Goal: Task Accomplishment & Management: Complete application form

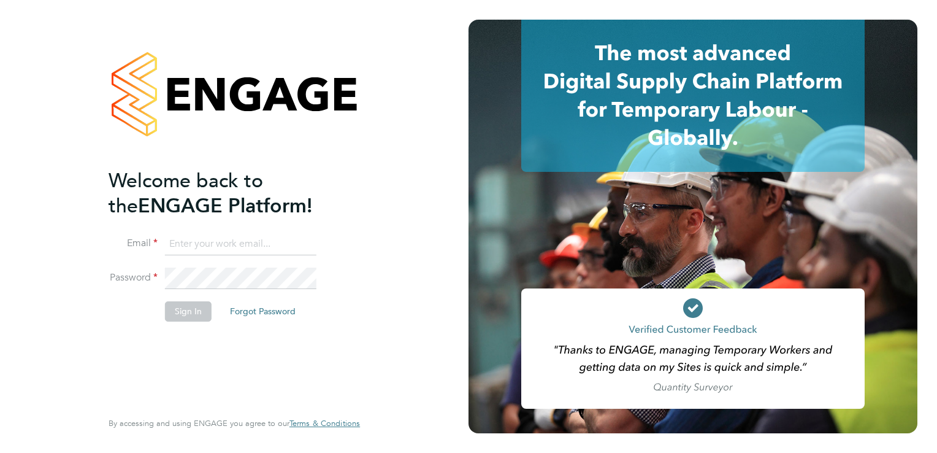
click at [183, 239] on input at bounding box center [240, 244] width 151 height 22
type input "rhys.tnpi@gmail.com"
click at [185, 318] on button "Sign In" at bounding box center [188, 311] width 47 height 20
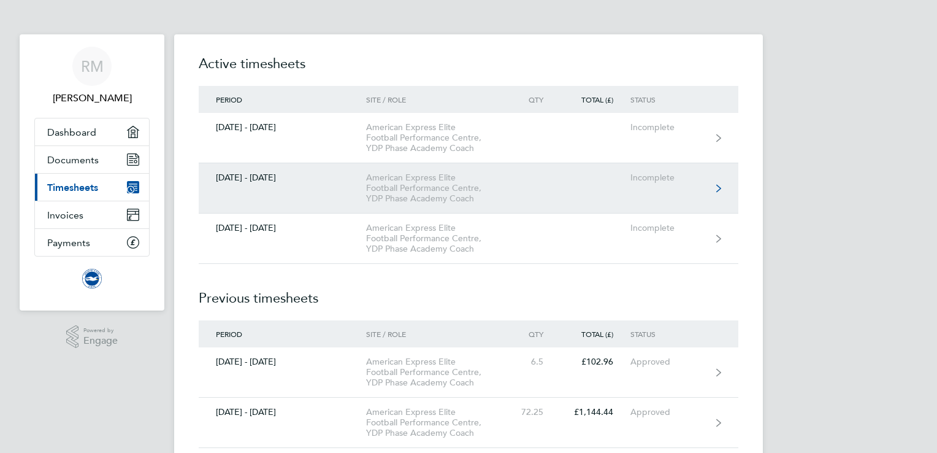
click at [595, 175] on link "[DATE] - [DATE] American Express Elite Football Performance Centre, YDP Phase A…" at bounding box center [469, 188] width 540 height 50
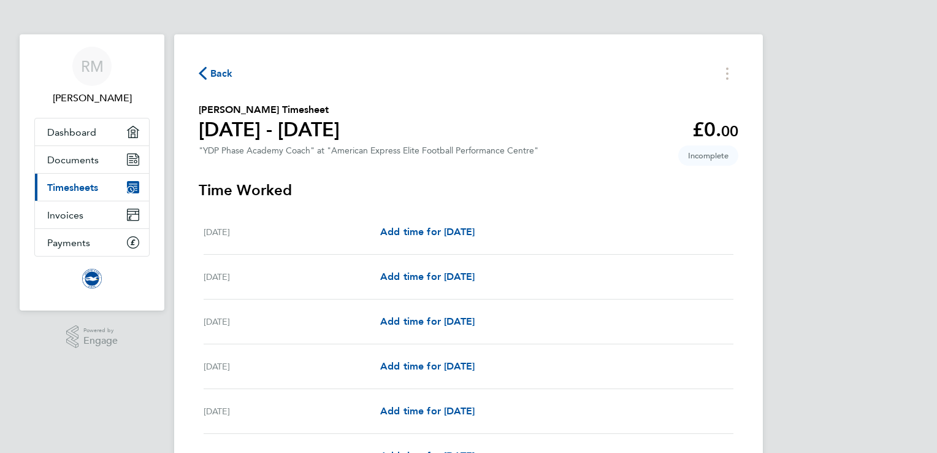
click at [207, 78] on span "Back" at bounding box center [216, 73] width 34 height 12
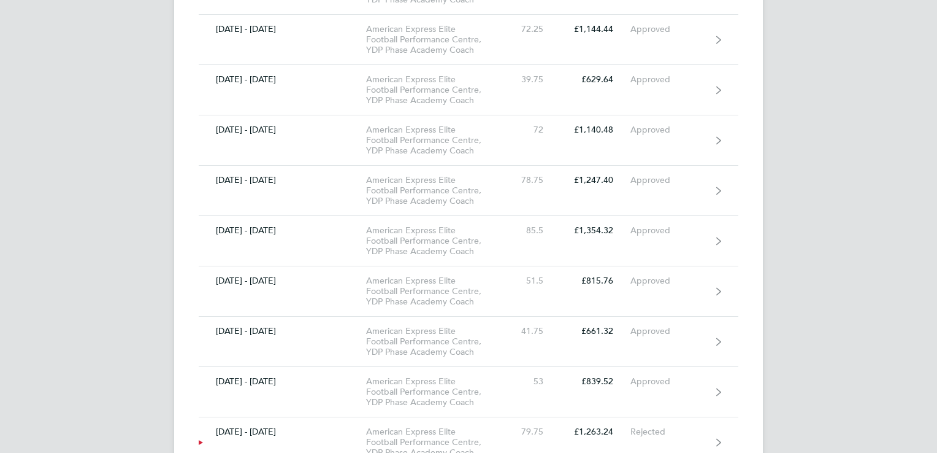
scroll to position [439, 0]
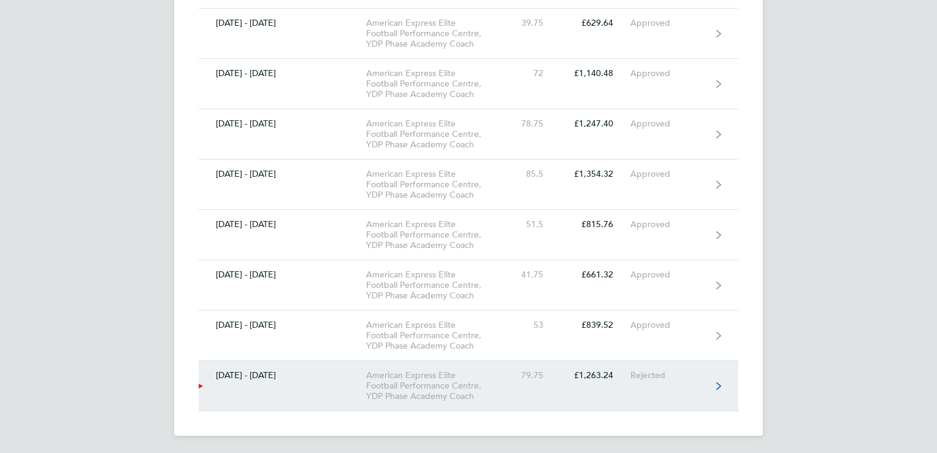
click at [685, 376] on div "Rejected" at bounding box center [667, 375] width 75 height 10
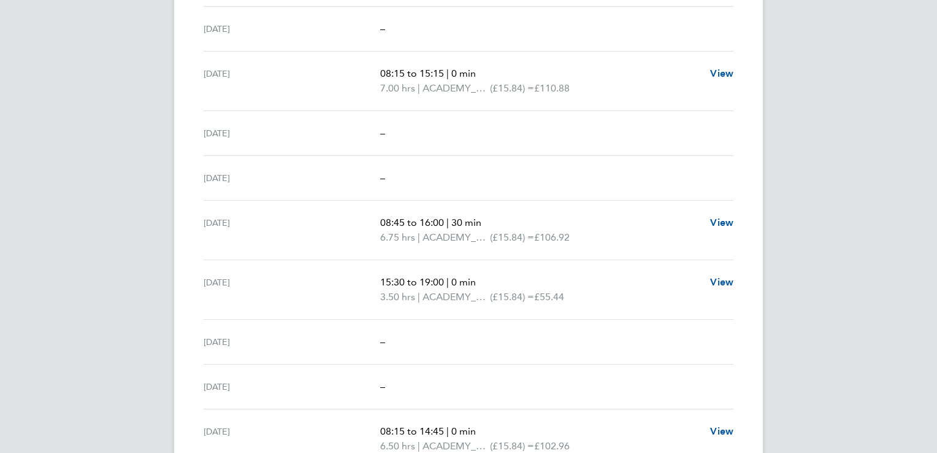
scroll to position [1554, 0]
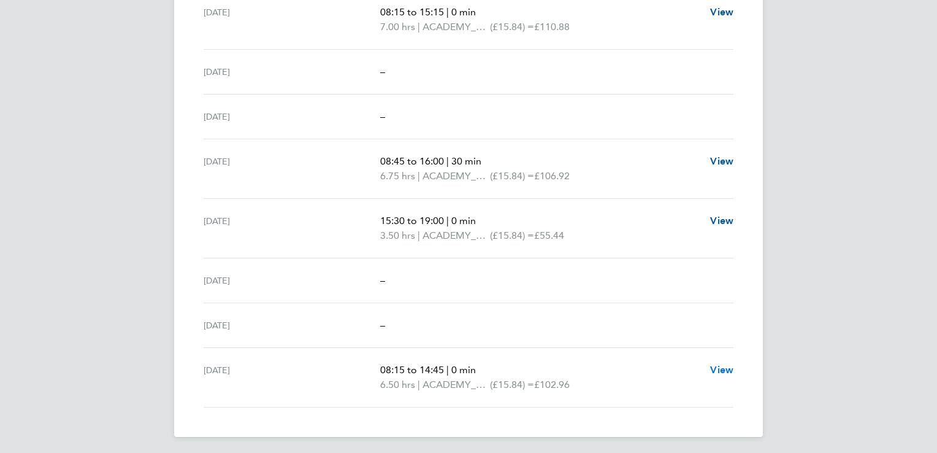
click at [716, 367] on span "View" at bounding box center [721, 370] width 23 height 12
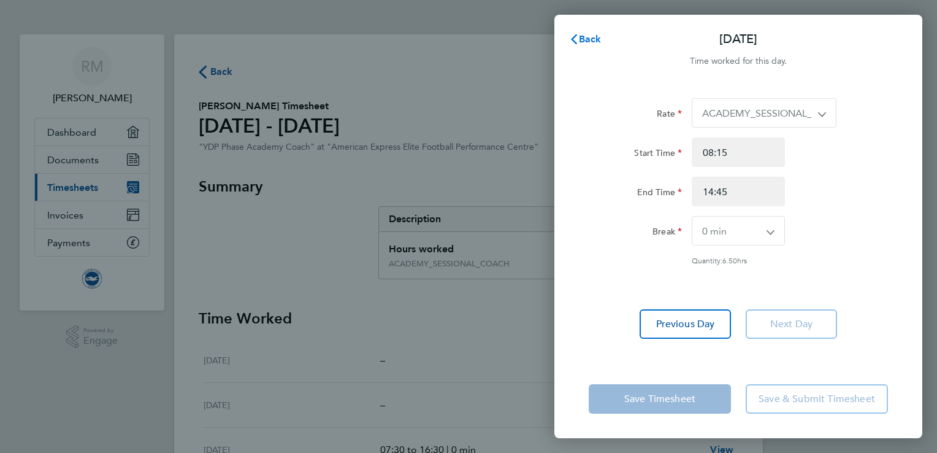
click at [592, 48] on button "Back" at bounding box center [585, 39] width 57 height 25
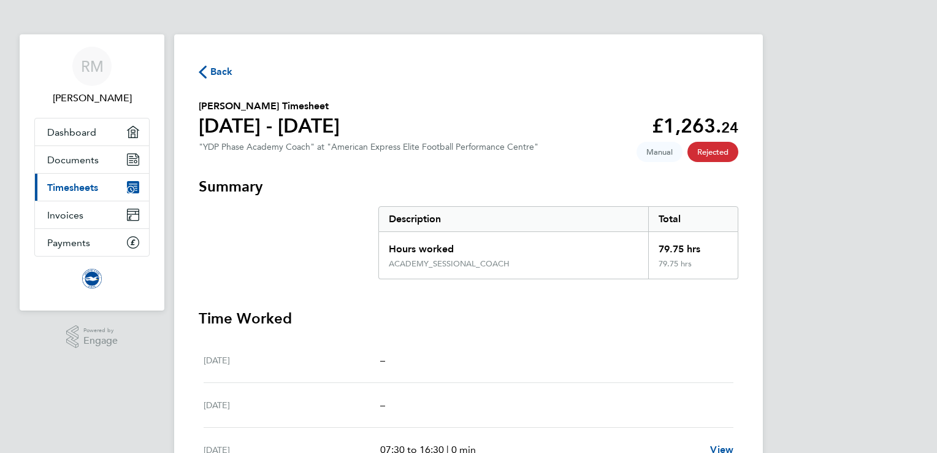
click at [210, 68] on span "Back" at bounding box center [221, 71] width 23 height 15
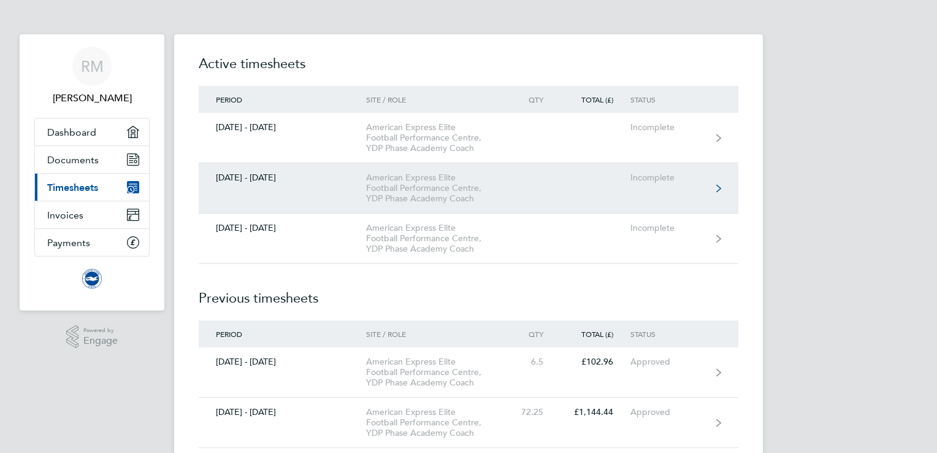
click at [651, 180] on div "Incomplete" at bounding box center [667, 177] width 75 height 10
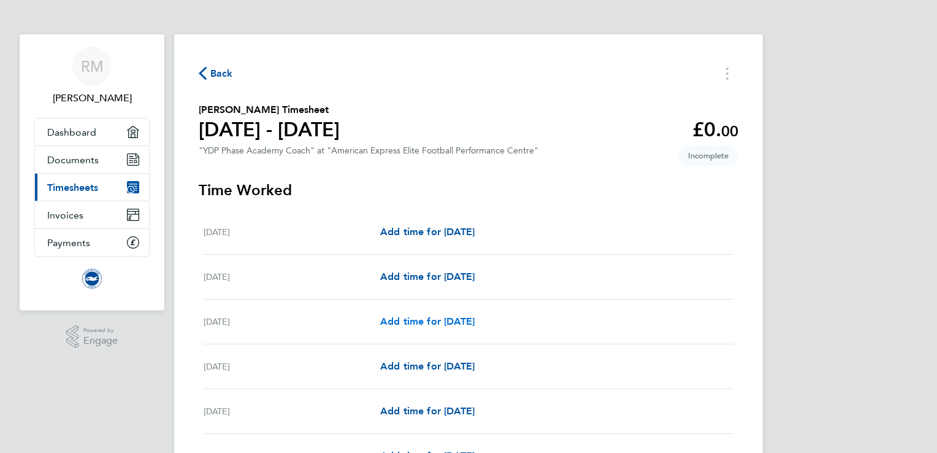
click at [429, 321] on span "Add time for [DATE]" at bounding box center [427, 321] width 94 height 12
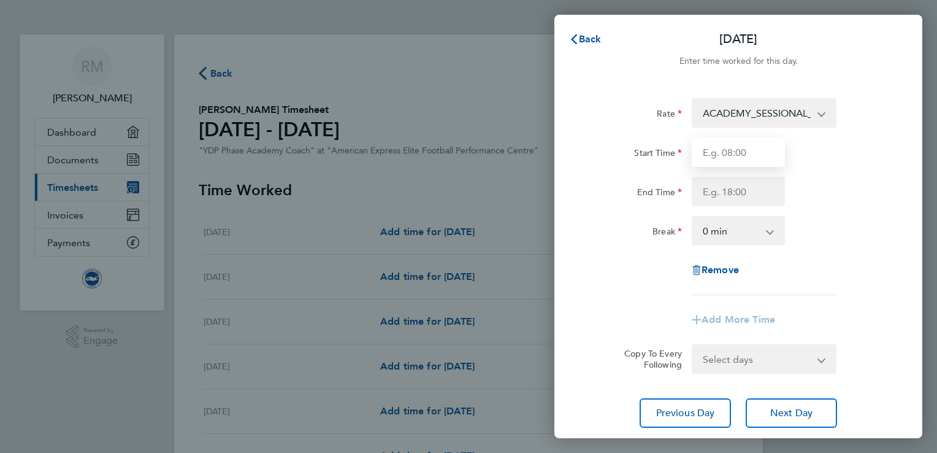
click at [721, 162] on input "Start Time" at bounding box center [738, 151] width 93 height 29
type input "07:30"
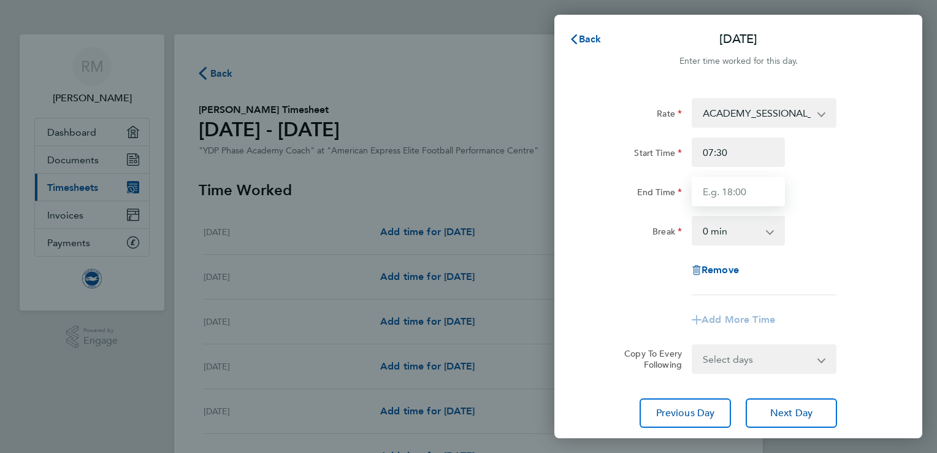
click at [751, 205] on input "End Time" at bounding box center [738, 191] width 93 height 29
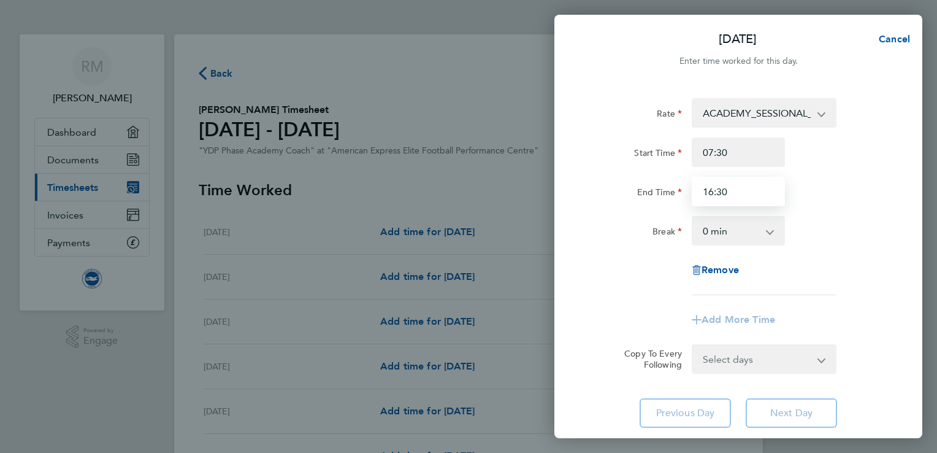
type input "16:30"
click at [820, 220] on div "Break 0 min 15 min 30 min 45 min 60 min 75 min 90 min" at bounding box center [738, 230] width 309 height 29
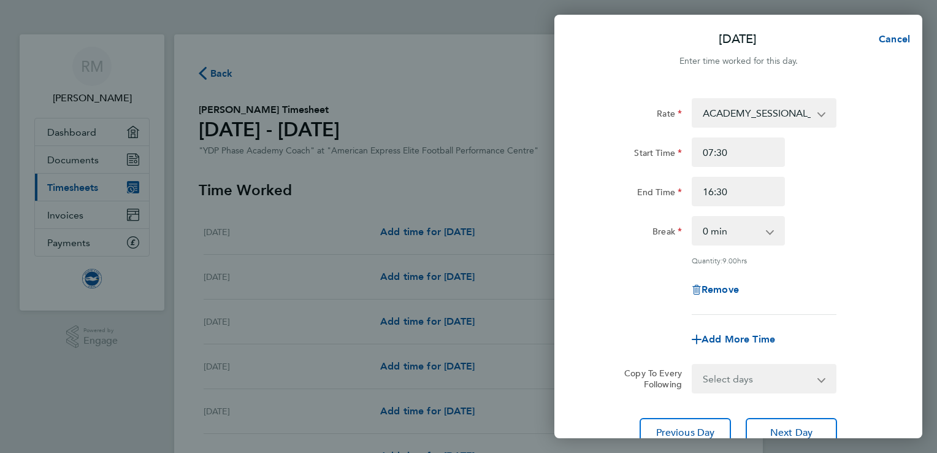
scroll to position [101, 0]
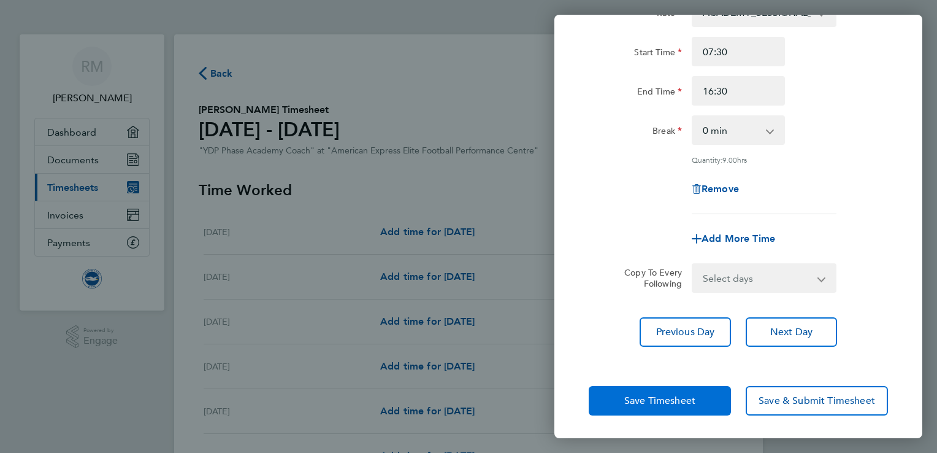
click at [645, 405] on button "Save Timesheet" at bounding box center [660, 400] width 142 height 29
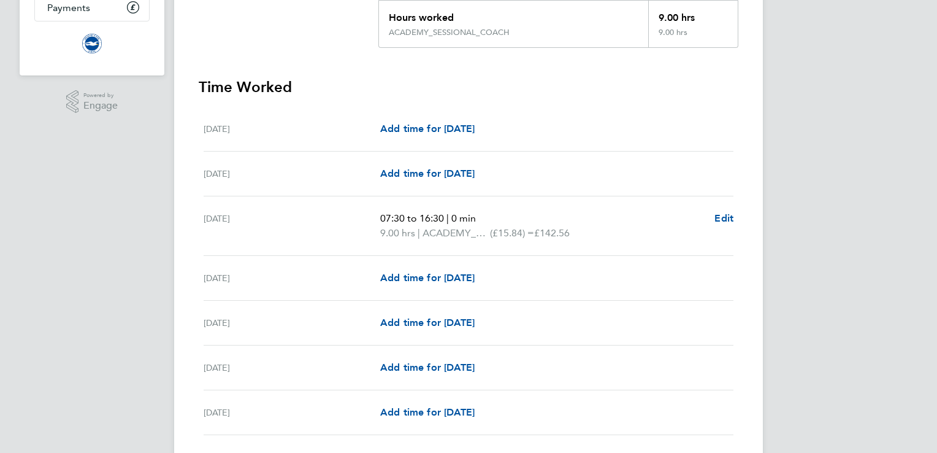
scroll to position [235, 0]
click at [423, 278] on span "Add time for [DATE]" at bounding box center [427, 277] width 94 height 12
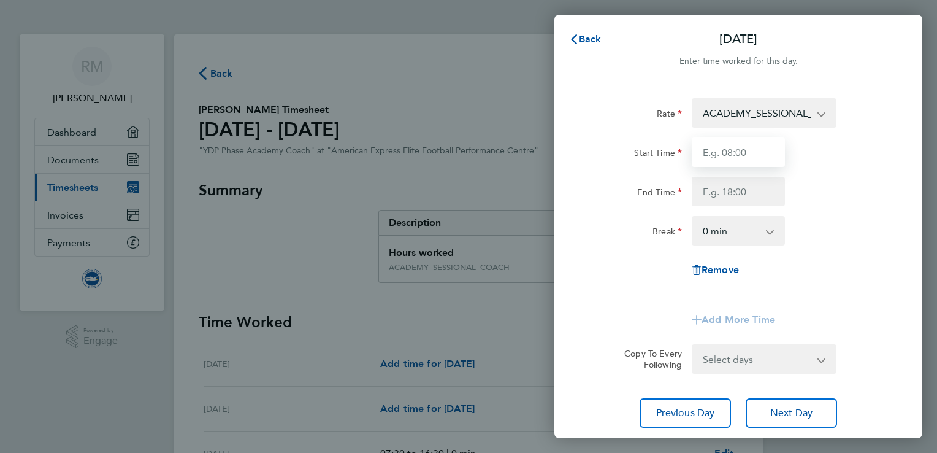
click at [749, 157] on input "Start Time" at bounding box center [738, 151] width 93 height 29
type input "08:30"
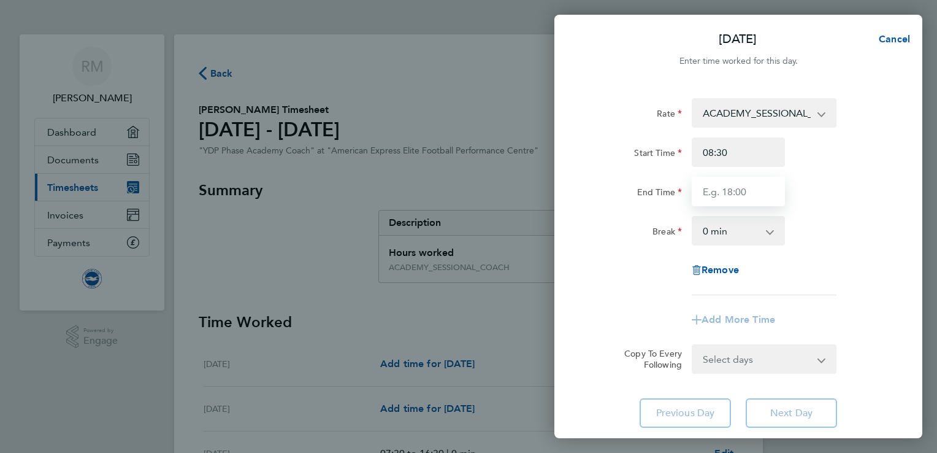
click at [749, 180] on input "End Time" at bounding box center [738, 191] width 93 height 29
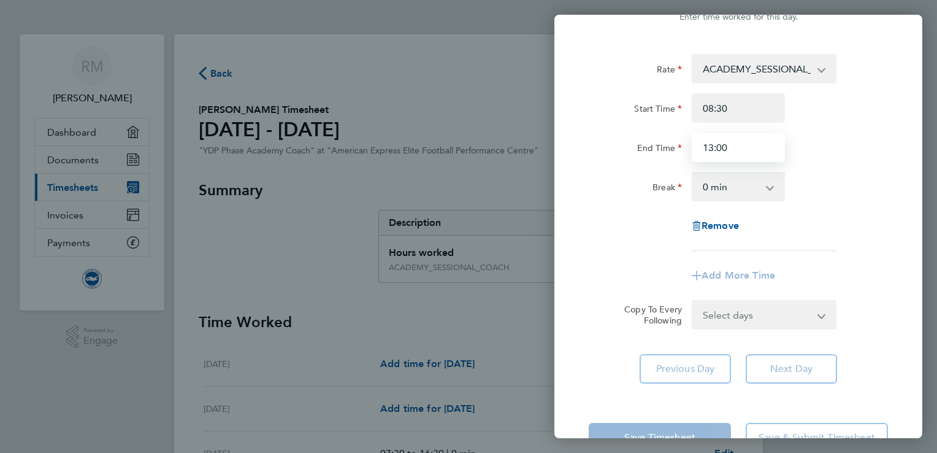
scroll to position [39, 0]
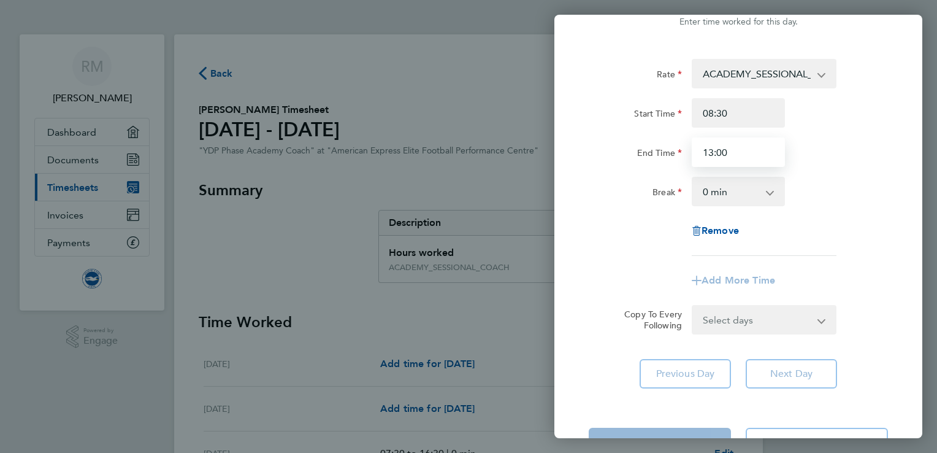
type input "13:00"
click at [859, 220] on div "Rate ACADEMY_SESSIONAL_COACH - 15.84 ADMIN_HOURS - 12.00 Start Time 08:30 End T…" at bounding box center [738, 157] width 299 height 197
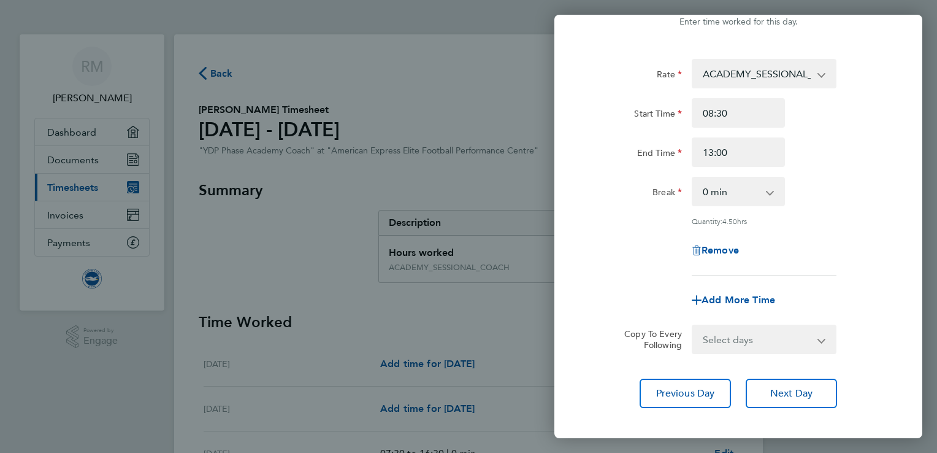
scroll to position [101, 0]
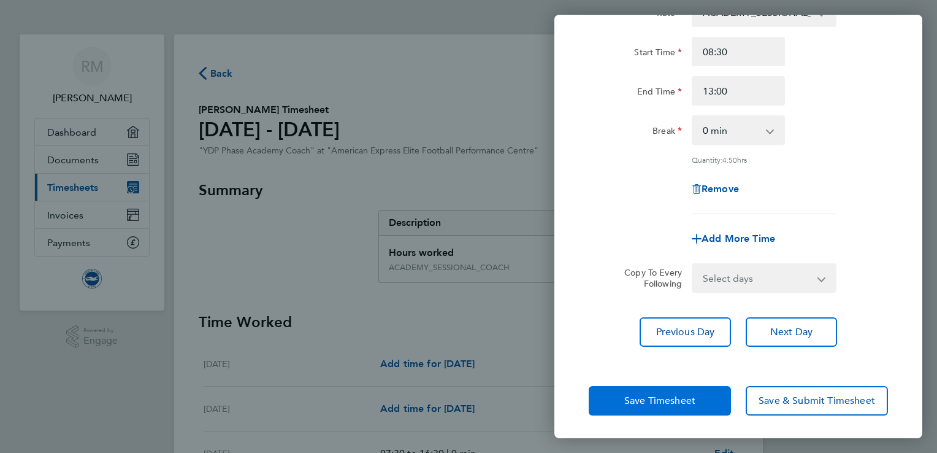
click at [676, 396] on span "Save Timesheet" at bounding box center [659, 400] width 71 height 12
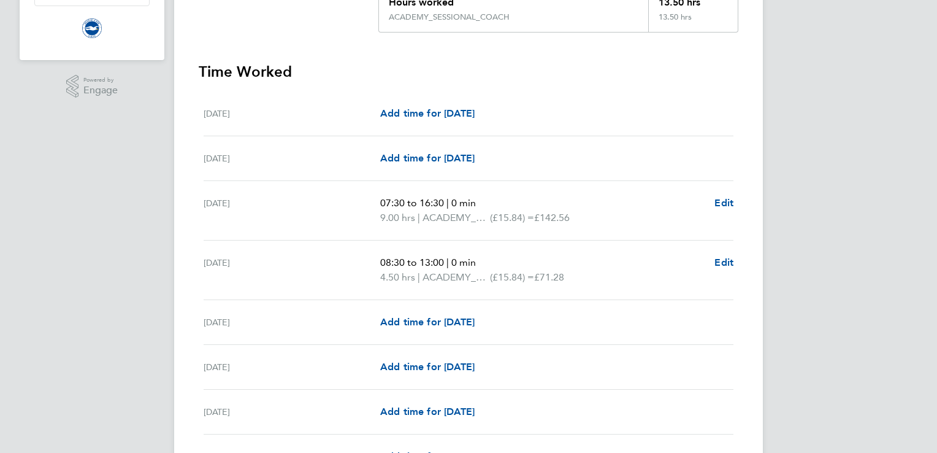
scroll to position [289, 0]
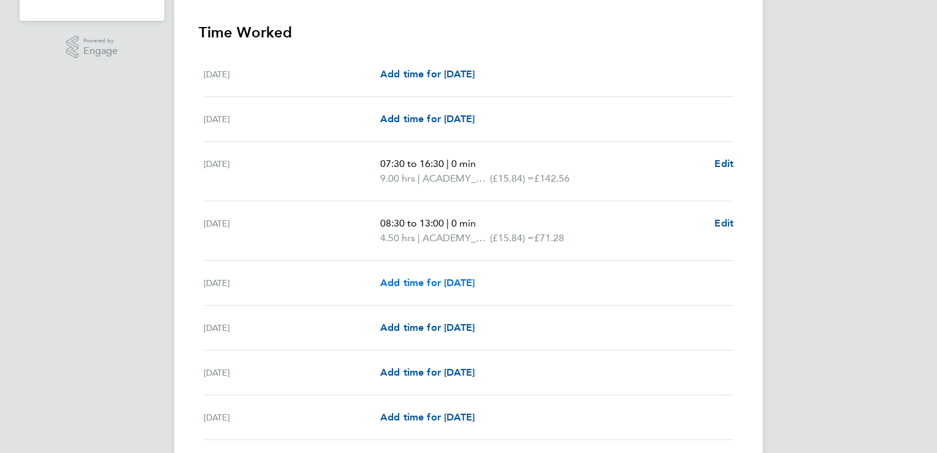
click at [447, 279] on span "Add time for [DATE]" at bounding box center [427, 283] width 94 height 12
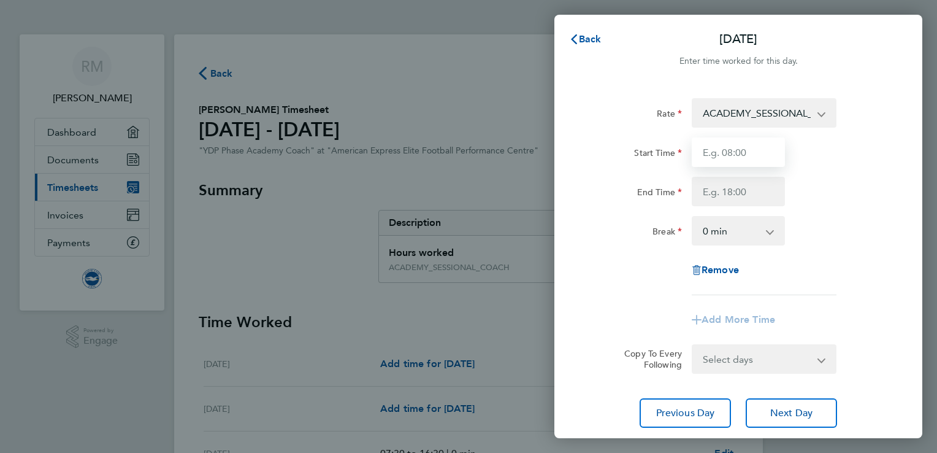
click at [751, 156] on input "Start Time" at bounding box center [738, 151] width 93 height 29
type input "16:00"
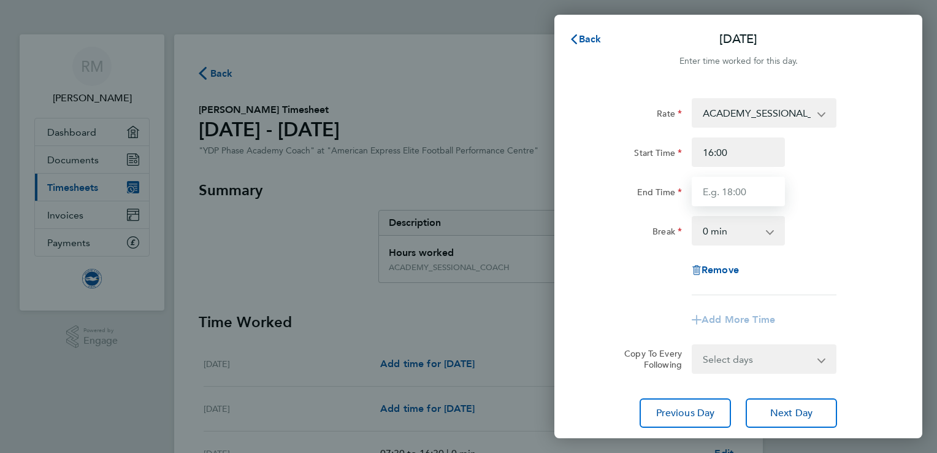
click at [755, 199] on input "End Time" at bounding box center [738, 191] width 93 height 29
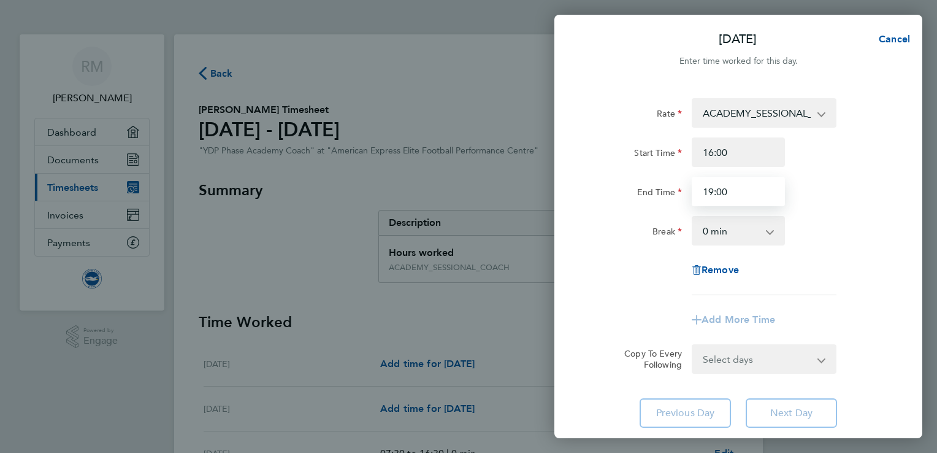
type input "19:00"
click at [873, 259] on div "Rate ACADEMY_SESSIONAL_COACH - 15.84 ADMIN_HOURS - 12.00 Start Time 16:00 End T…" at bounding box center [738, 196] width 299 height 197
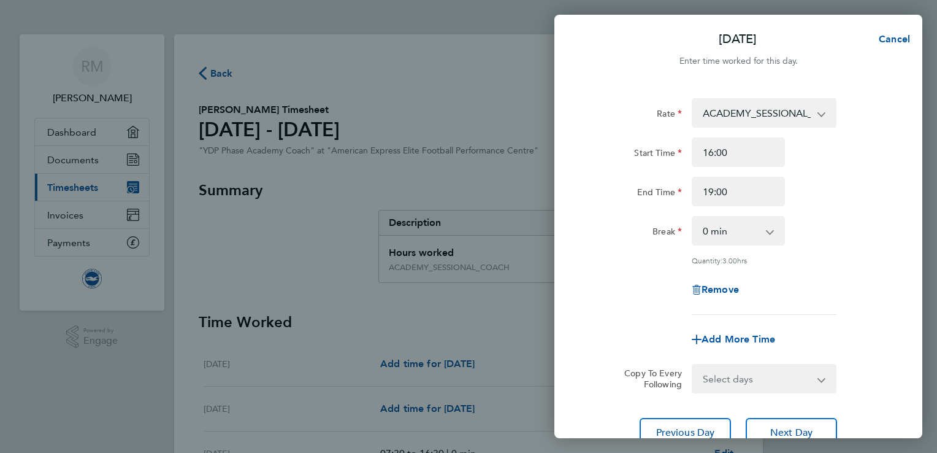
scroll to position [101, 0]
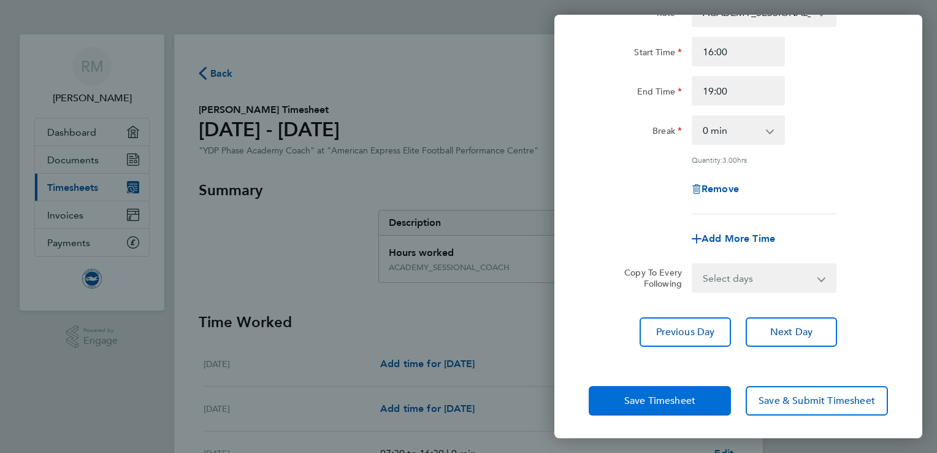
click at [674, 402] on span "Save Timesheet" at bounding box center [659, 400] width 71 height 12
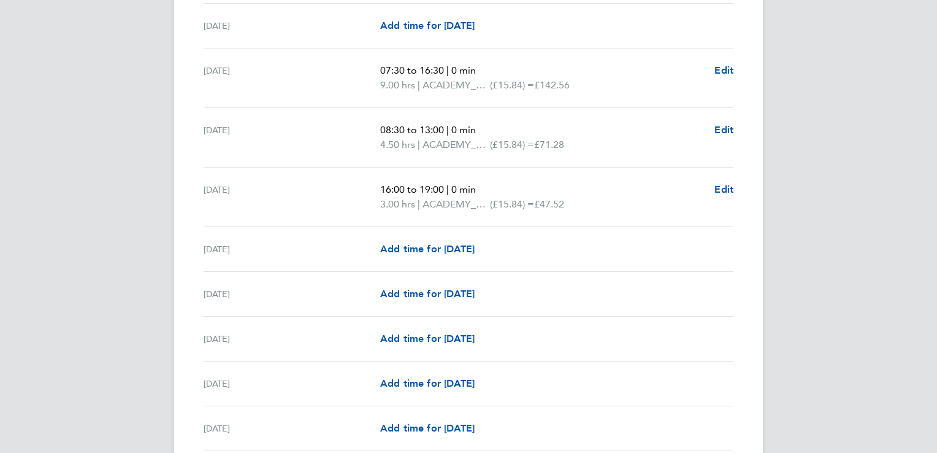
scroll to position [384, 0]
click at [445, 249] on span "Add time for [DATE]" at bounding box center [427, 248] width 94 height 12
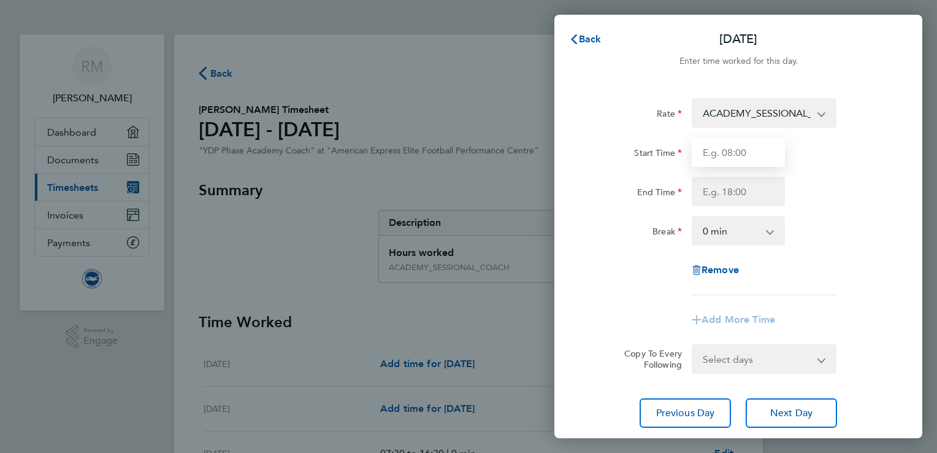
click at [743, 158] on input "Start Time" at bounding box center [738, 151] width 93 height 29
type input "08:30"
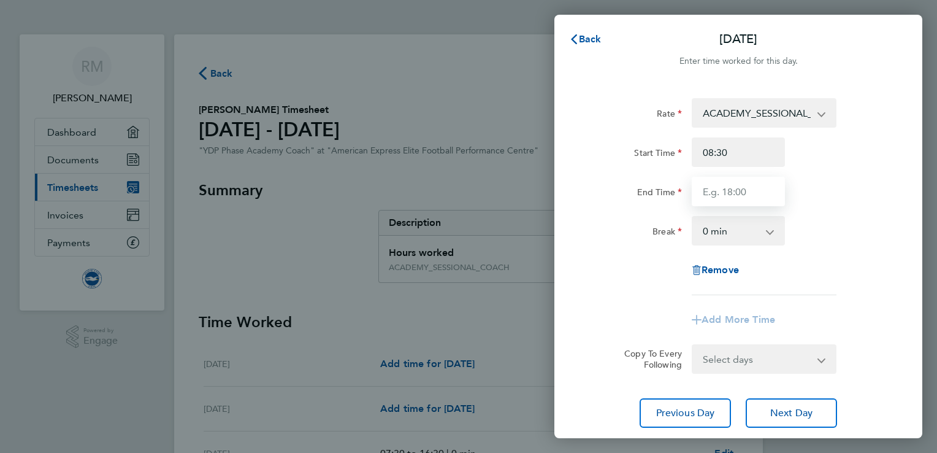
click at [754, 185] on input "End Time" at bounding box center [738, 191] width 93 height 29
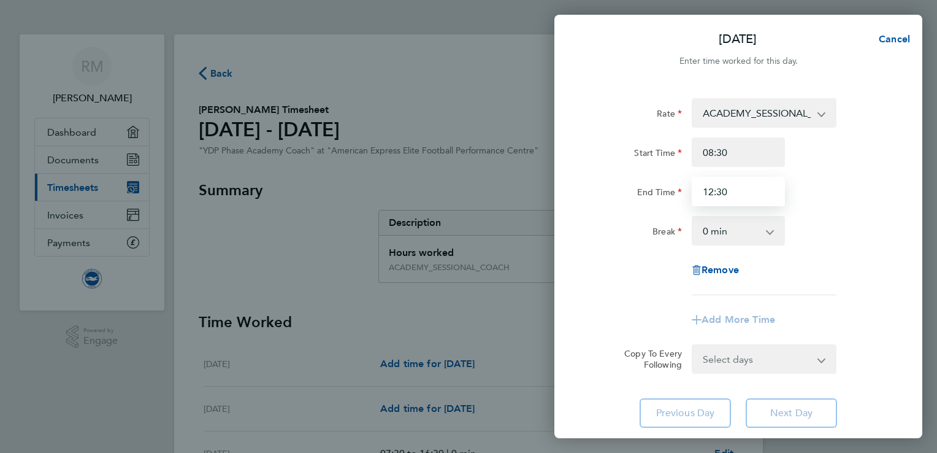
type input "12:30"
click at [850, 264] on div "Rate ACADEMY_SESSIONAL_COACH - 15.84 ADMIN_HOURS - 12.00 Start Time 08:30 End T…" at bounding box center [738, 196] width 299 height 197
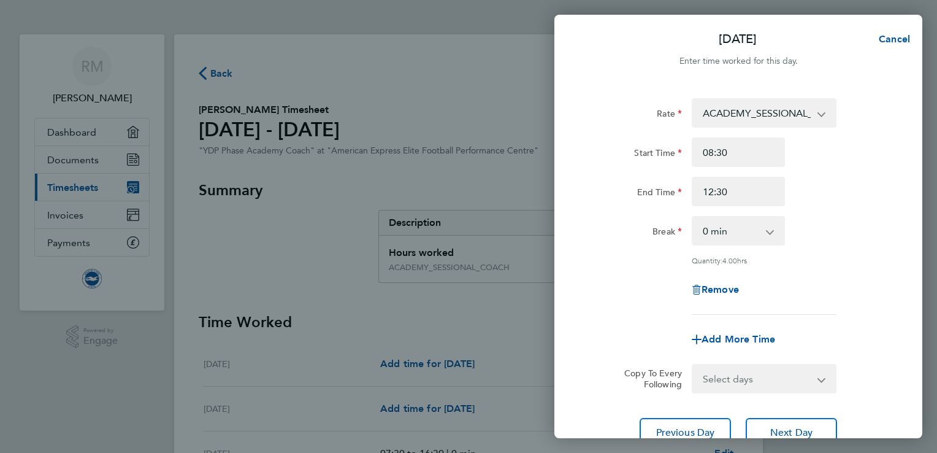
scroll to position [101, 0]
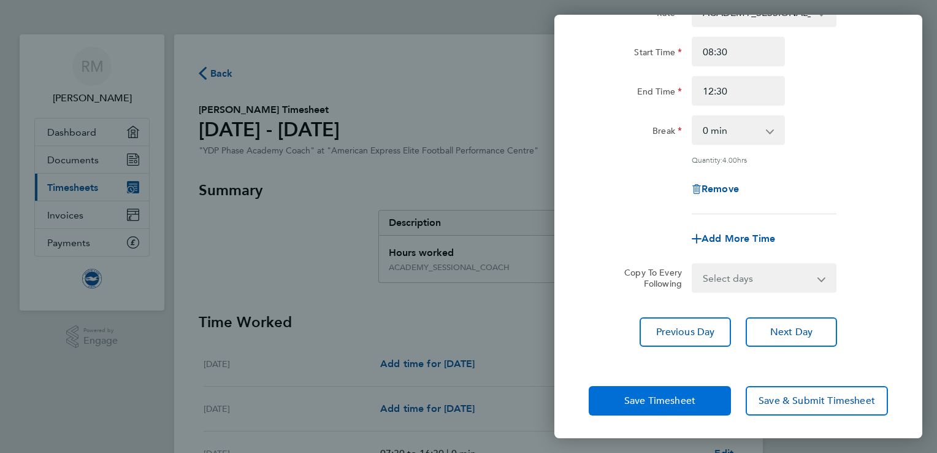
click at [637, 394] on span "Save Timesheet" at bounding box center [659, 400] width 71 height 12
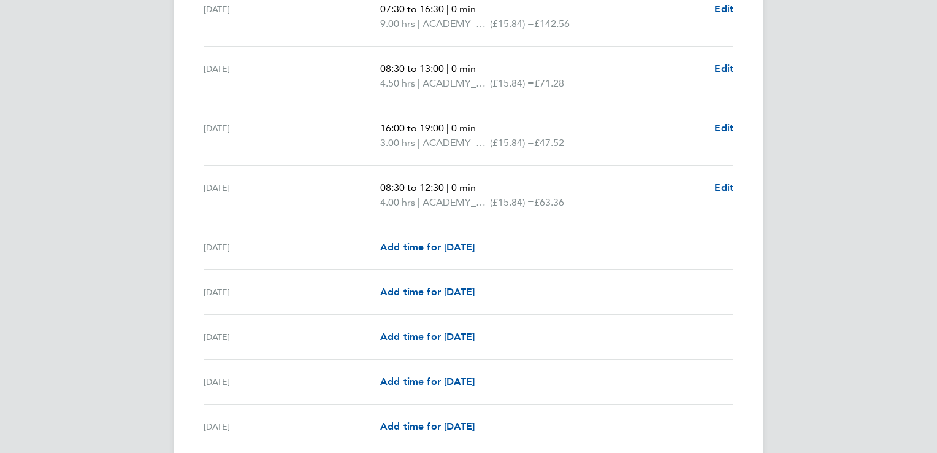
scroll to position [445, 0]
click at [422, 247] on span "Add time for [DATE]" at bounding box center [427, 246] width 94 height 12
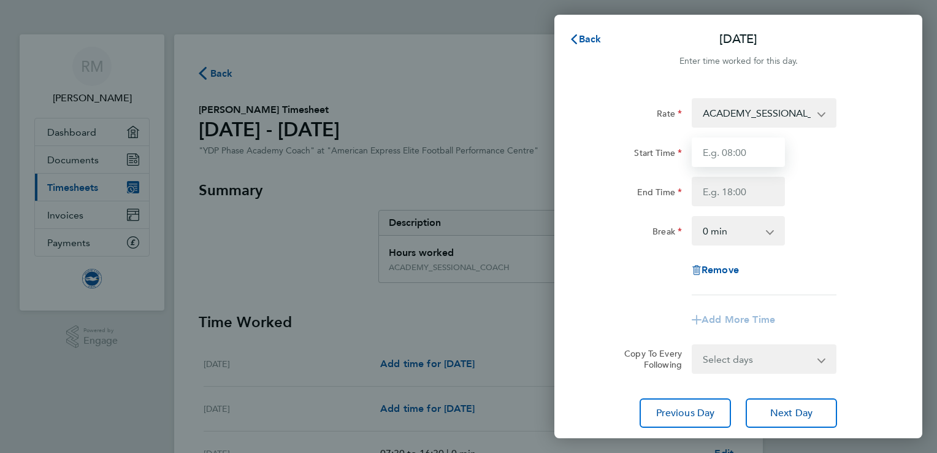
click at [761, 151] on input "Start Time" at bounding box center [738, 151] width 93 height 29
type input "16:30"
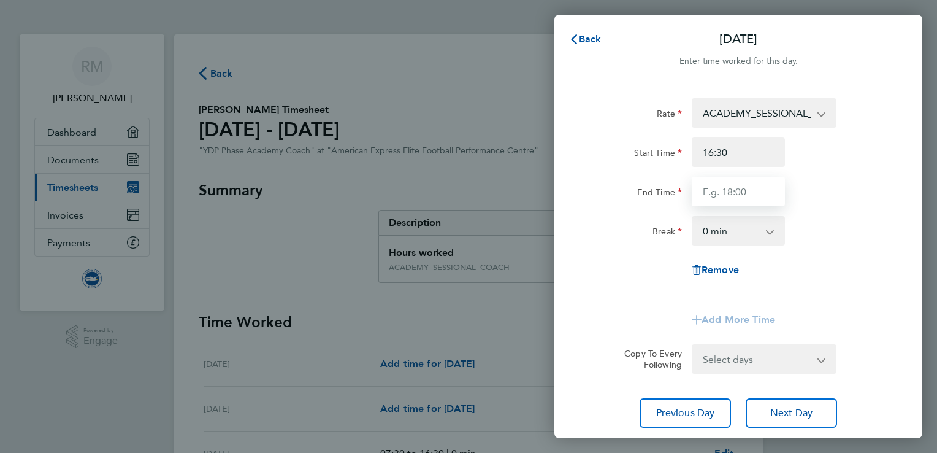
click at [768, 193] on input "End Time" at bounding box center [738, 191] width 93 height 29
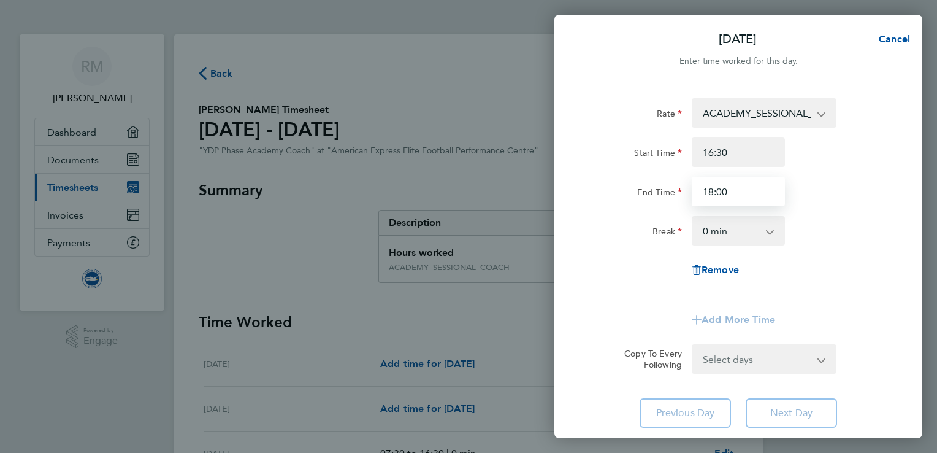
type input "18:00"
click at [878, 256] on div "Rate ACADEMY_SESSIONAL_COACH - 15.84 ADMIN_HOURS - 12.00 Start Time 16:30 End T…" at bounding box center [738, 196] width 299 height 197
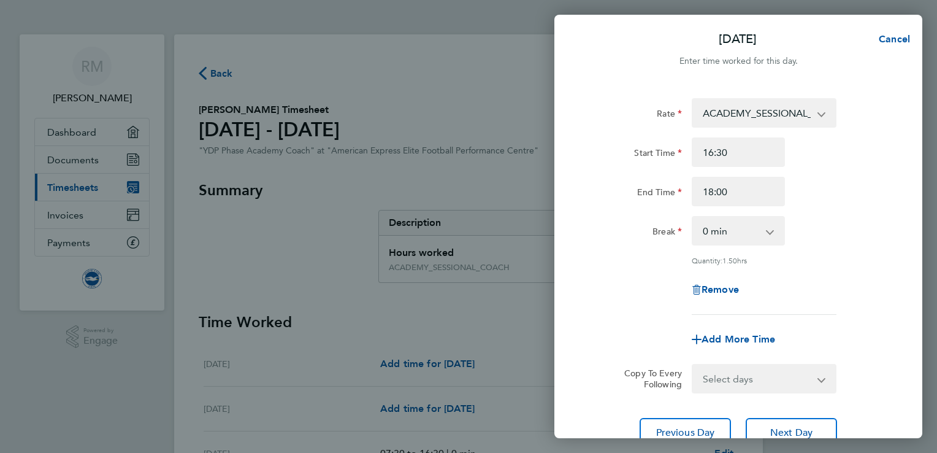
scroll to position [101, 0]
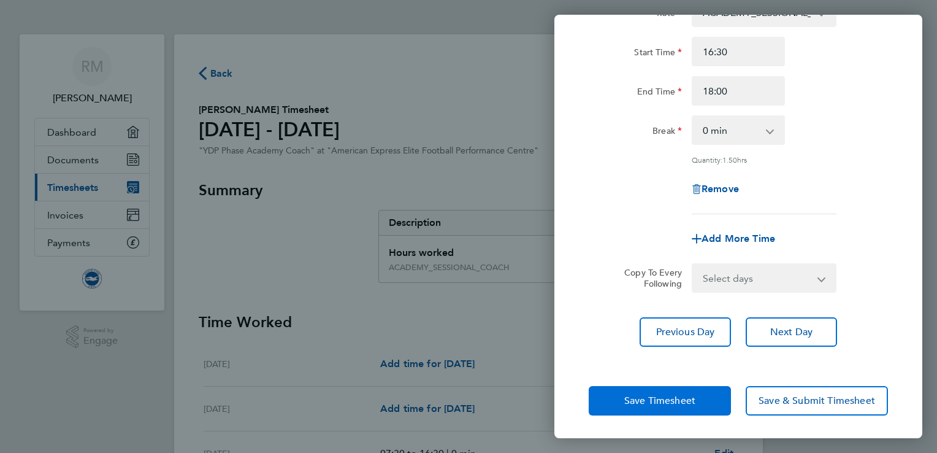
click at [677, 396] on span "Save Timesheet" at bounding box center [659, 400] width 71 height 12
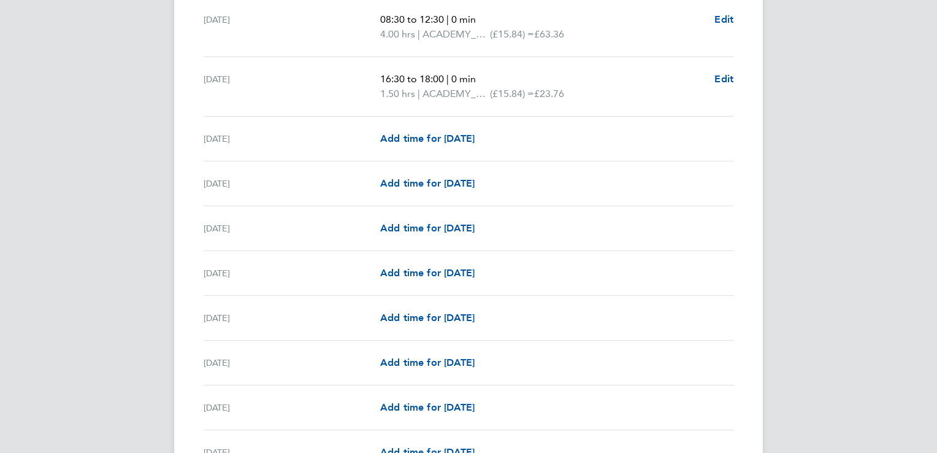
scroll to position [613, 0]
click at [421, 224] on span "Add time for [DATE]" at bounding box center [427, 227] width 94 height 12
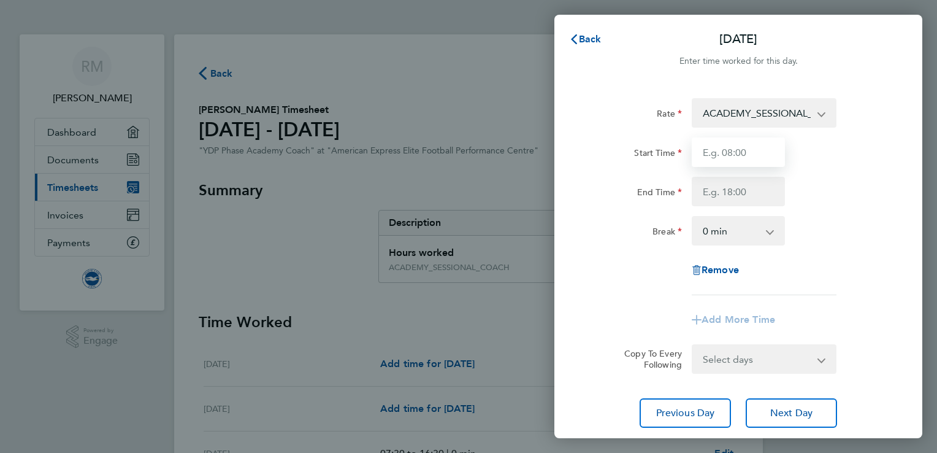
click at [745, 151] on input "Start Time" at bounding box center [738, 151] width 93 height 29
type input "08:30"
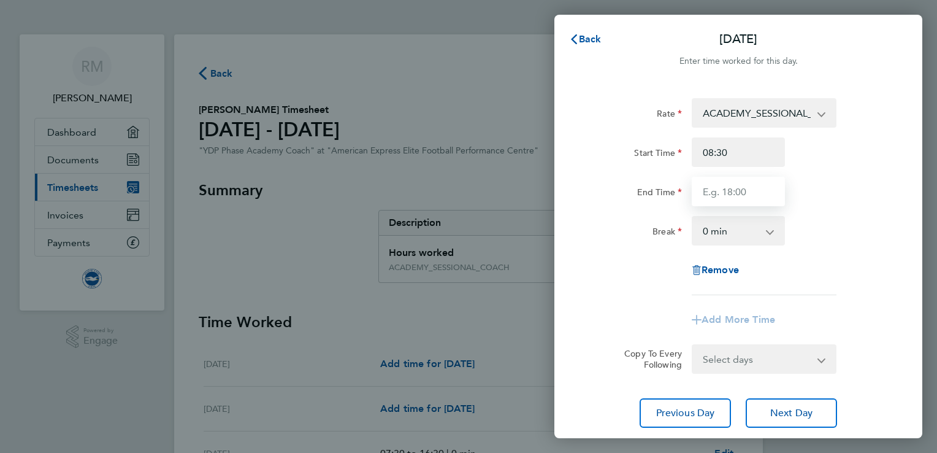
click at [751, 189] on input "End Time" at bounding box center [738, 191] width 93 height 29
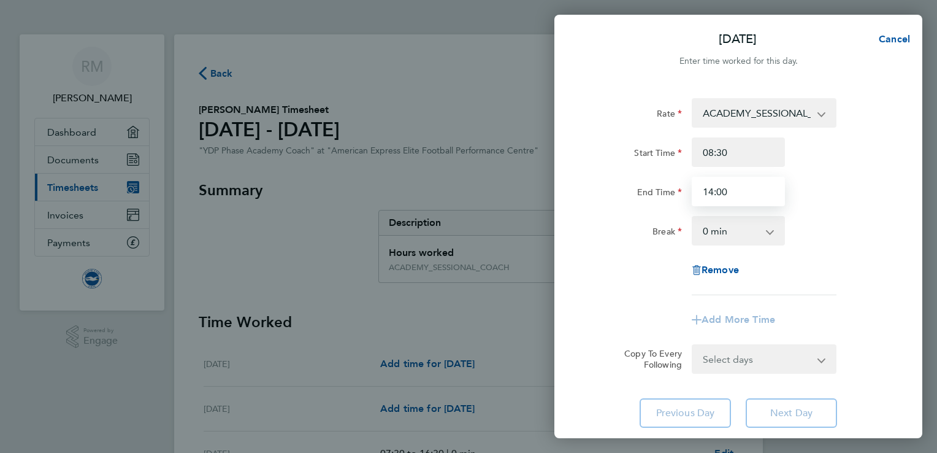
type input "14:00"
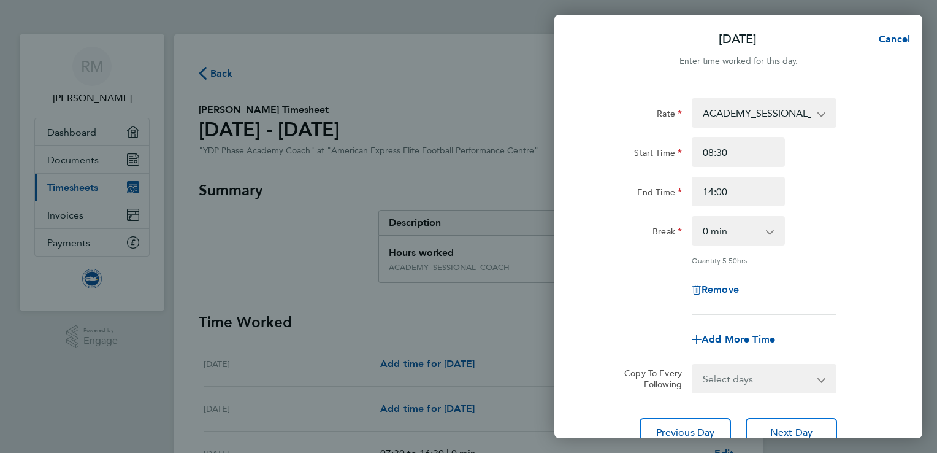
click at [898, 234] on div "Rate ACADEMY_SESSIONAL_COACH - 15.84 ADMIN_HOURS - 12.00 Start Time 08:30 End T…" at bounding box center [738, 272] width 368 height 378
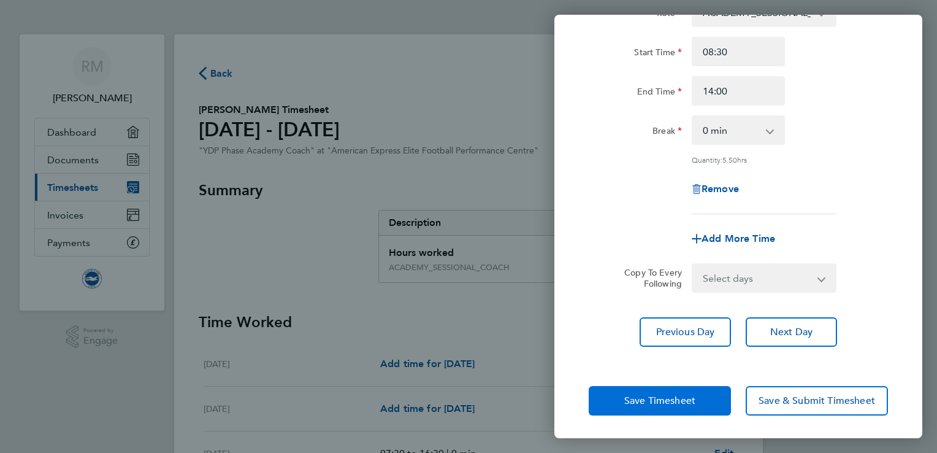
click at [683, 394] on span "Save Timesheet" at bounding box center [659, 400] width 71 height 12
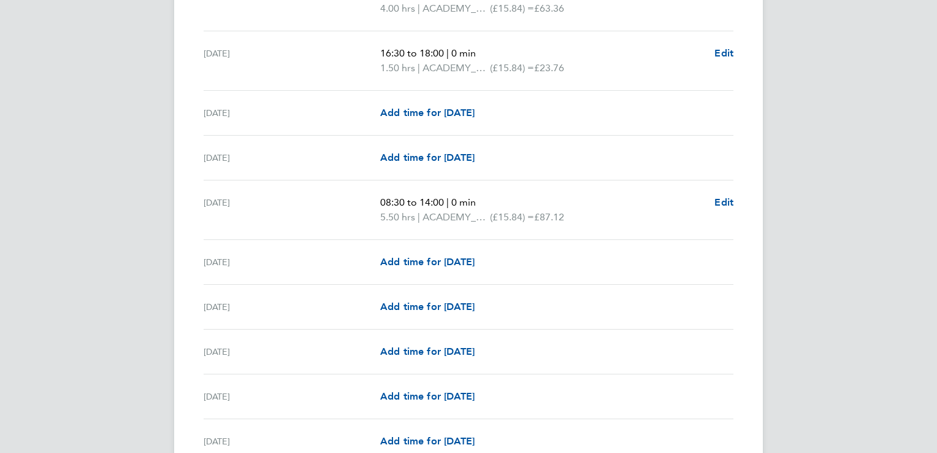
scroll to position [657, 0]
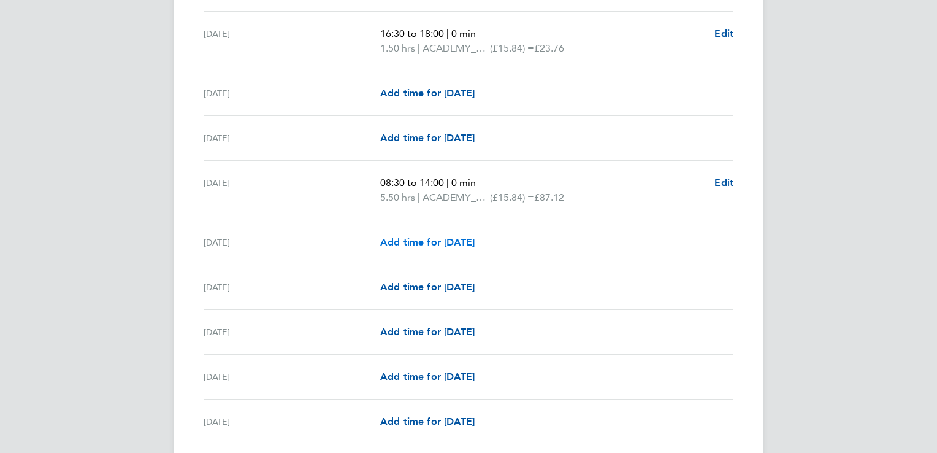
click at [424, 239] on span "Add time for [DATE]" at bounding box center [427, 242] width 94 height 12
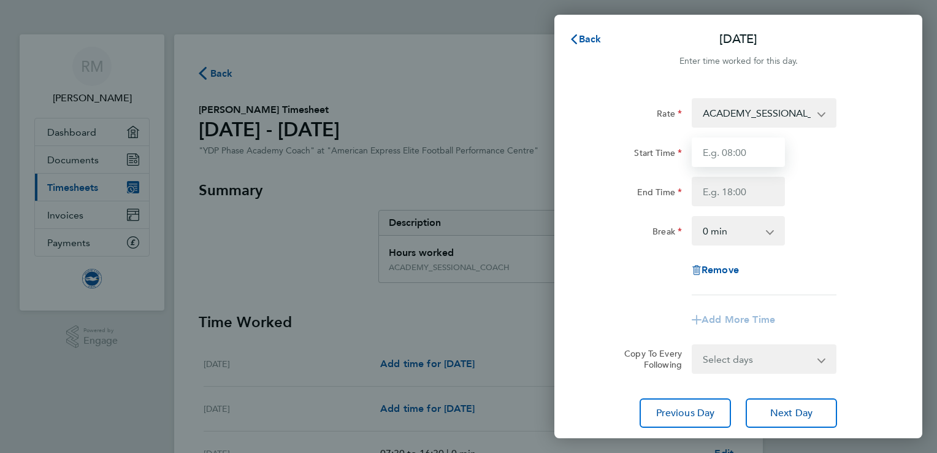
click at [738, 161] on input "Start Time" at bounding box center [738, 151] width 93 height 29
type input "14:30"
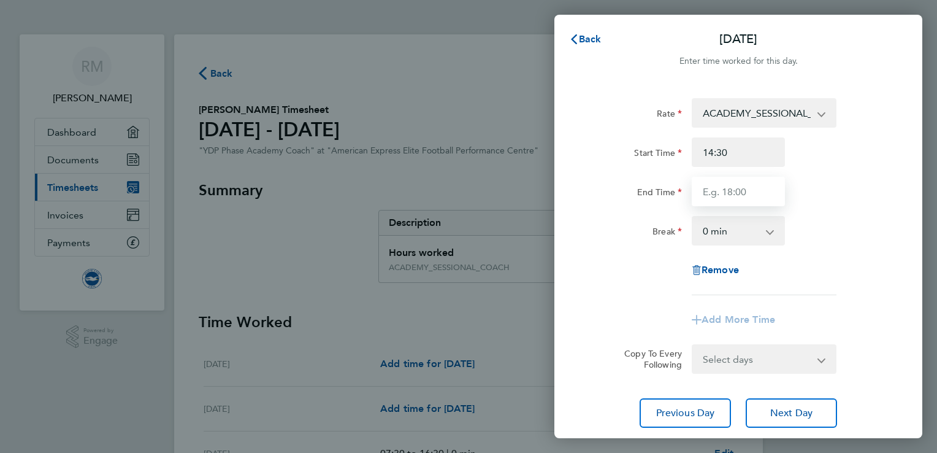
click at [744, 192] on input "End Time" at bounding box center [738, 191] width 93 height 29
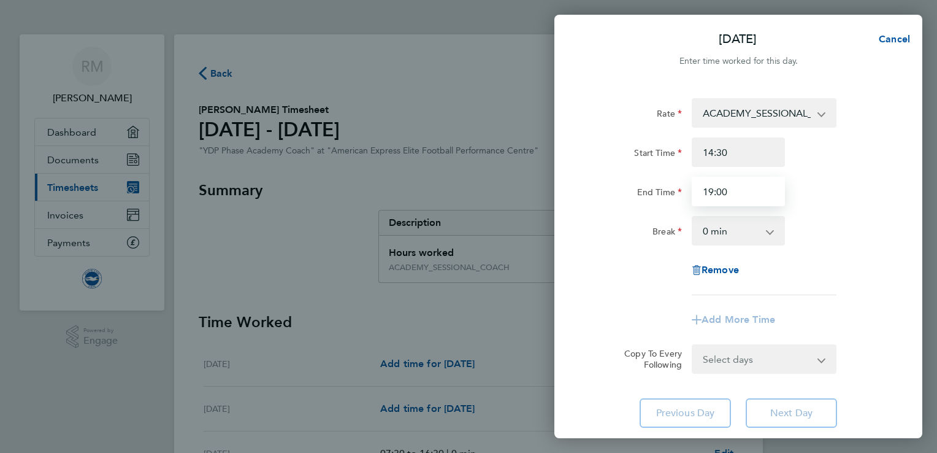
type input "19:00"
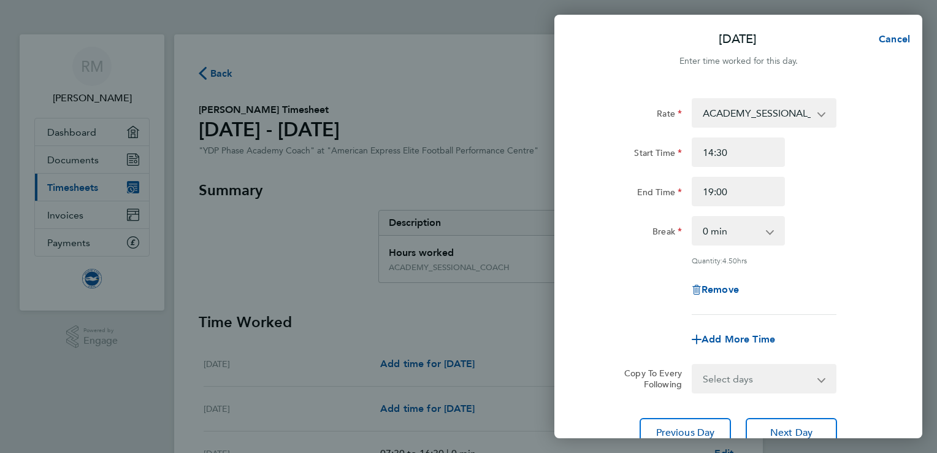
click at [866, 252] on div "Rate ACADEMY_SESSIONAL_COACH - 15.84 ADMIN_HOURS - 12.00 Start Time 14:30 End T…" at bounding box center [738, 206] width 299 height 216
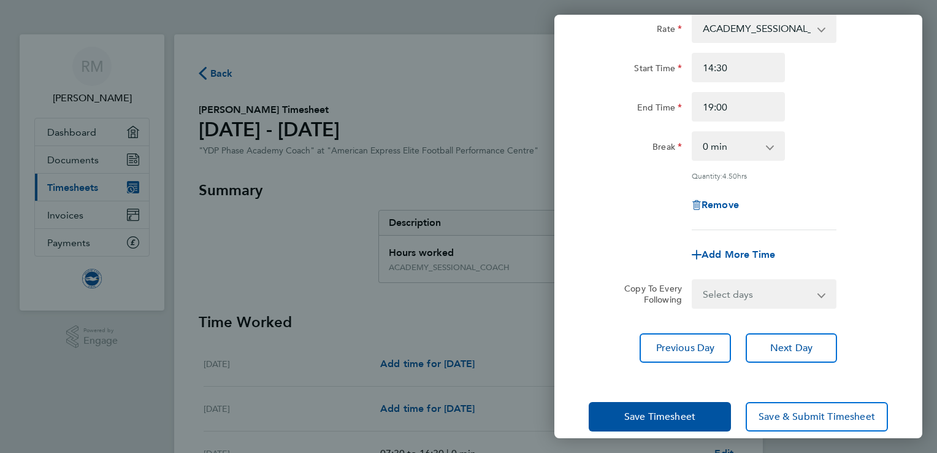
scroll to position [85, 0]
click at [674, 415] on span "Save Timesheet" at bounding box center [659, 416] width 71 height 12
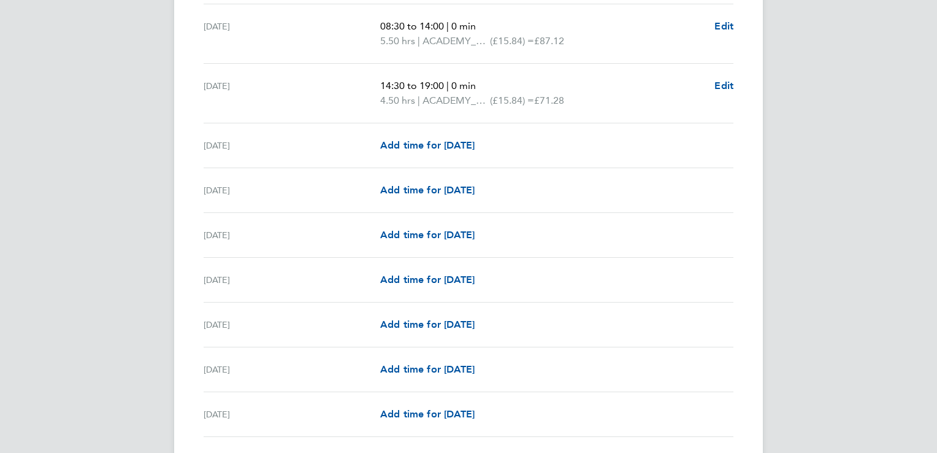
scroll to position [800, 0]
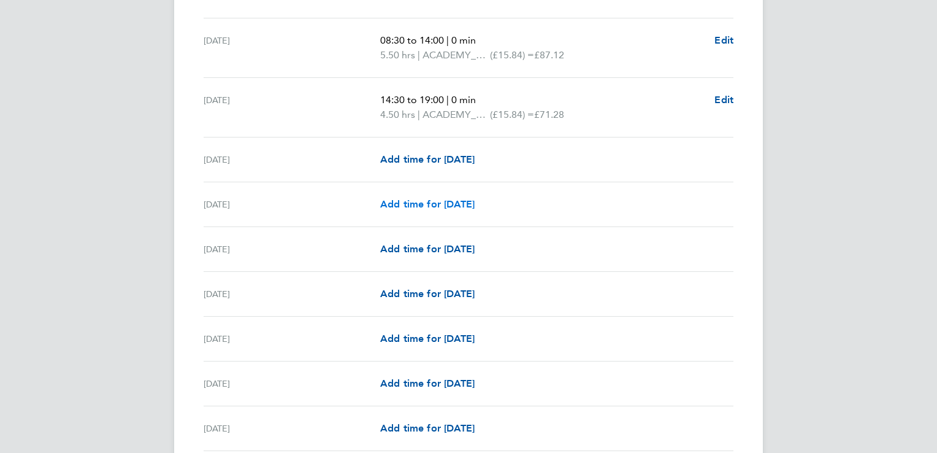
click at [423, 199] on span "Add time for [DATE]" at bounding box center [427, 204] width 94 height 12
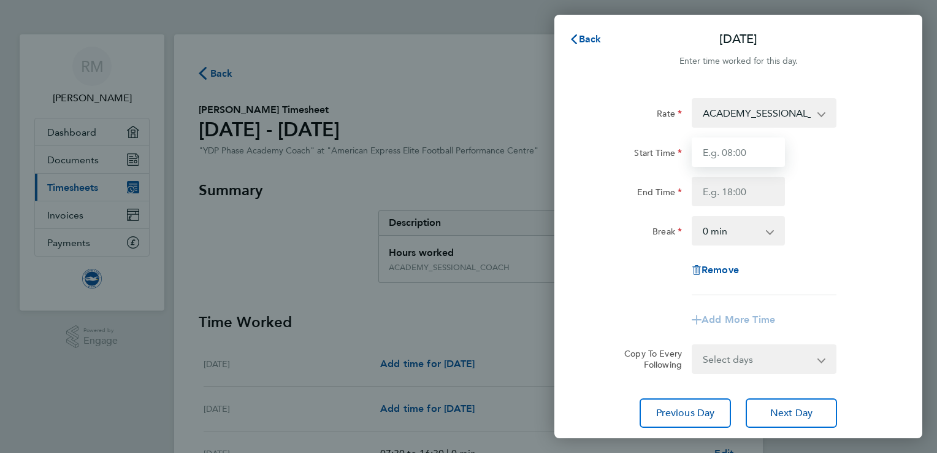
click at [752, 151] on input "Start Time" at bounding box center [738, 151] width 93 height 29
type input "08:45"
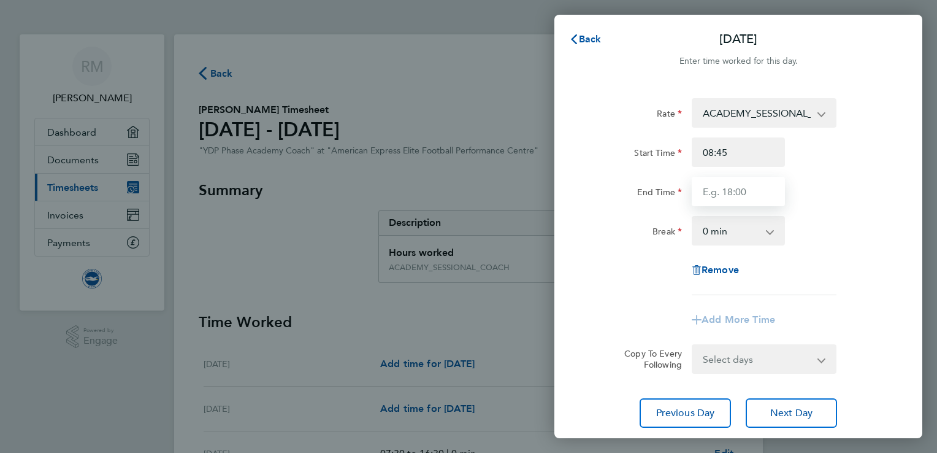
click at [760, 184] on input "End Time" at bounding box center [738, 191] width 93 height 29
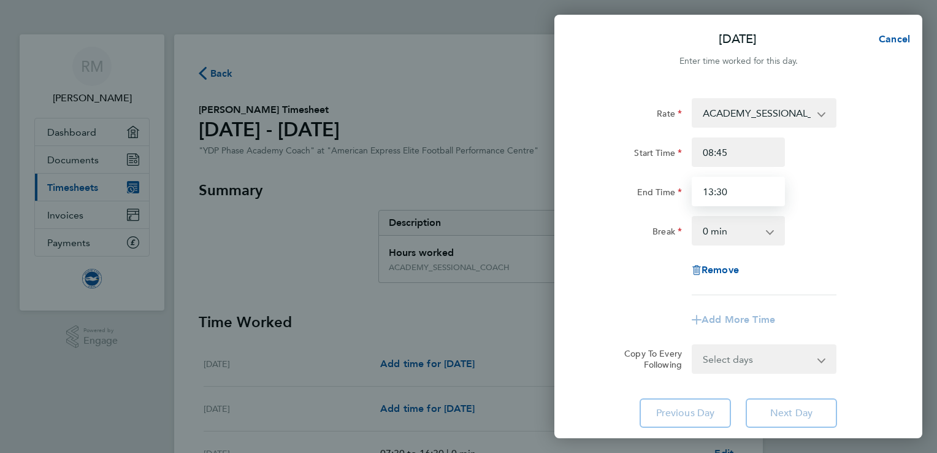
type input "13:30"
click at [761, 233] on select "0 min 15 min 30 min 45 min 60 min 75 min 90 min" at bounding box center [731, 230] width 76 height 27
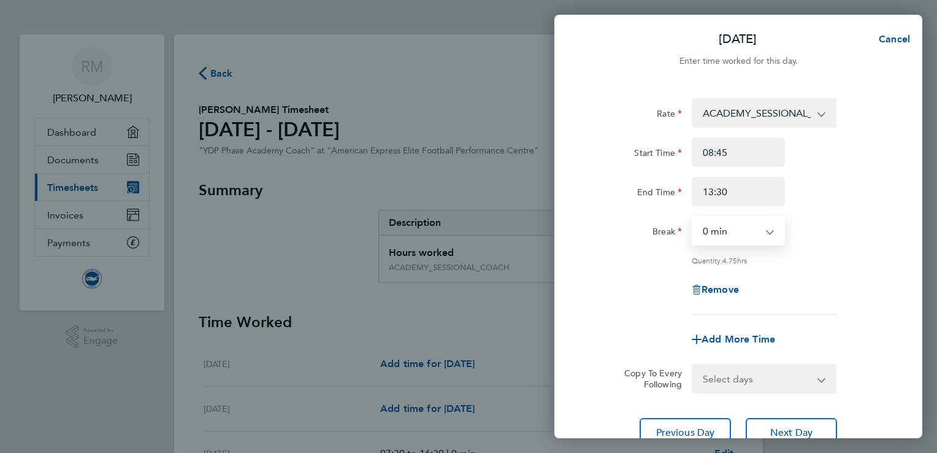
select select "30"
click at [693, 217] on select "0 min 15 min 30 min 45 min 60 min 75 min 90 min" at bounding box center [731, 230] width 76 height 27
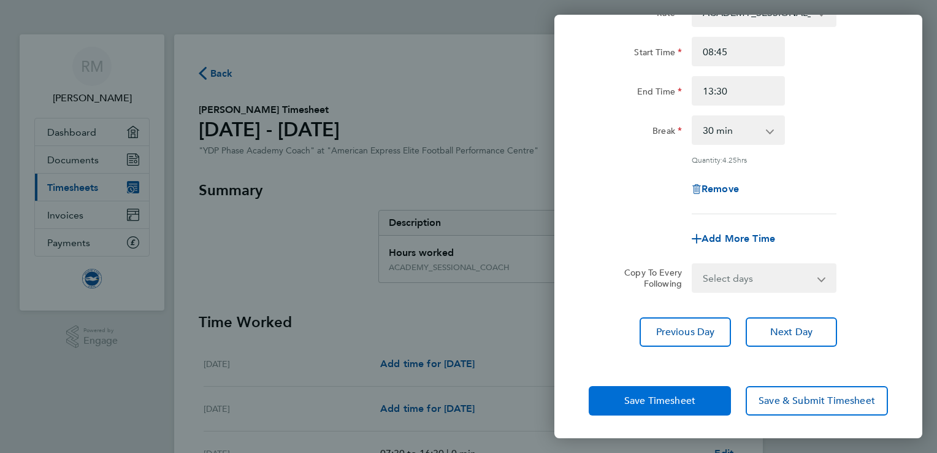
click at [657, 410] on button "Save Timesheet" at bounding box center [660, 400] width 142 height 29
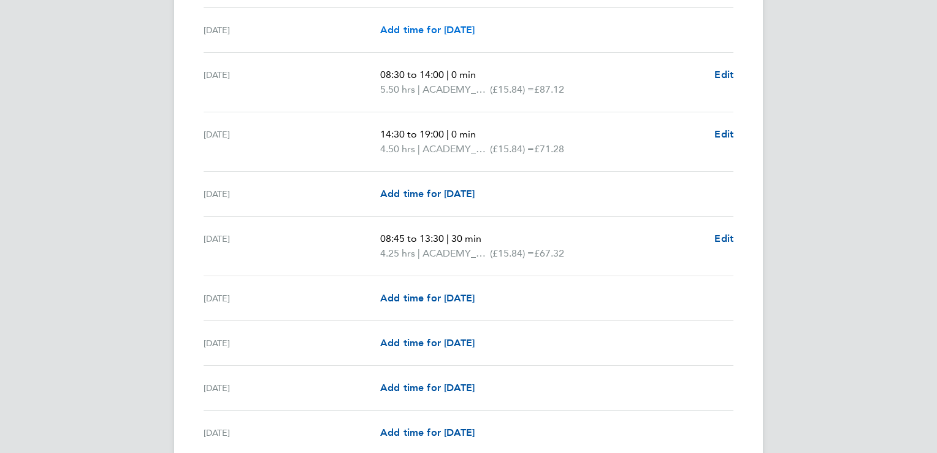
scroll to position [765, 0]
click at [725, 129] on span "Edit" at bounding box center [723, 134] width 19 height 12
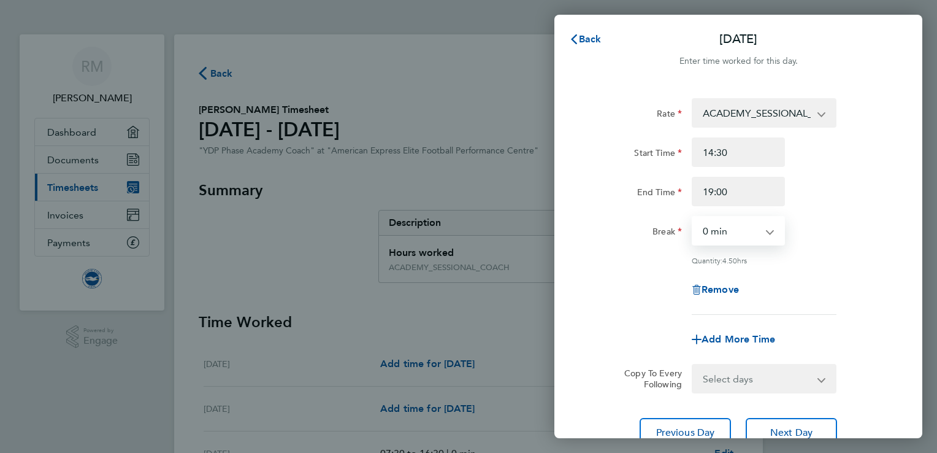
click at [730, 228] on select "0 min 15 min 30 min 45 min 60 min 75 min 90 min" at bounding box center [731, 230] width 76 height 27
select select "60"
click at [693, 217] on select "0 min 15 min 30 min 45 min 60 min 75 min 90 min" at bounding box center [731, 230] width 76 height 27
click at [877, 261] on div "Quantity: 3.50 hrs" at bounding box center [738, 260] width 309 height 10
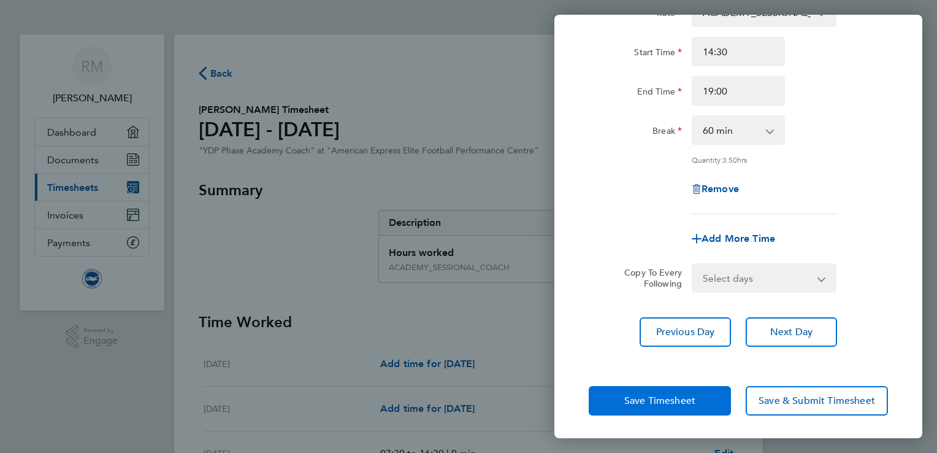
click at [640, 403] on span "Save Timesheet" at bounding box center [659, 400] width 71 height 12
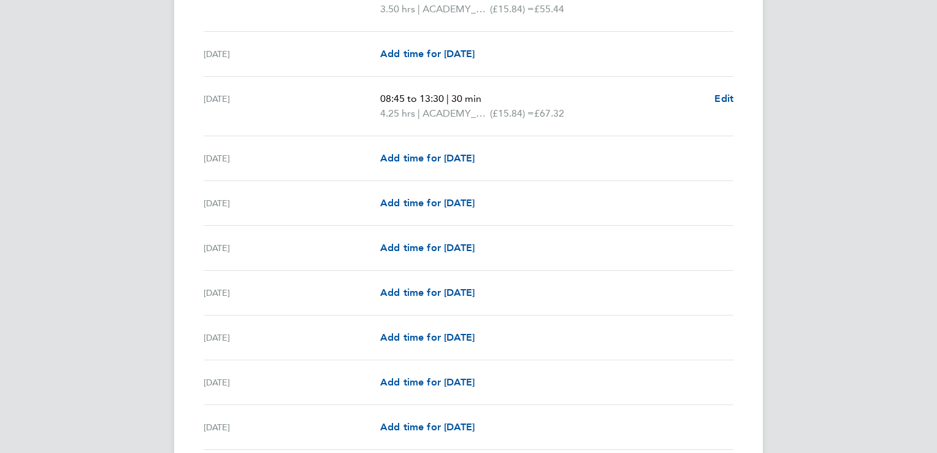
scroll to position [822, 0]
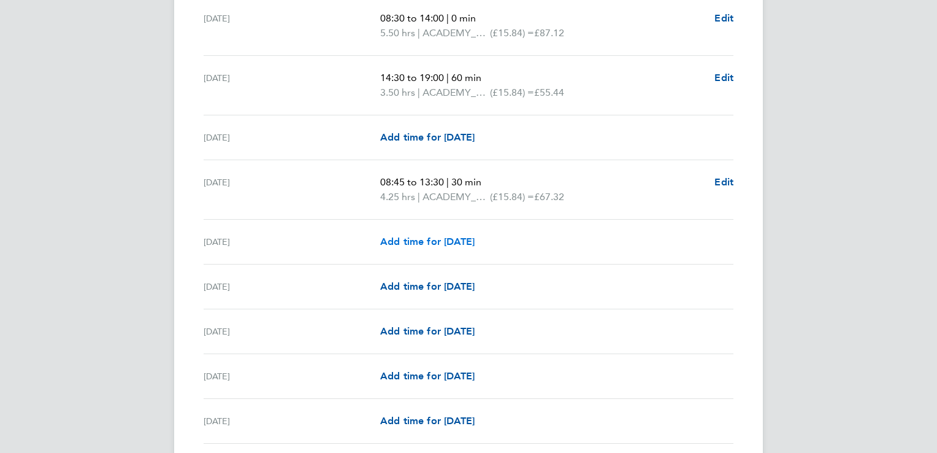
click at [399, 241] on span "Add time for [DATE]" at bounding box center [427, 241] width 94 height 12
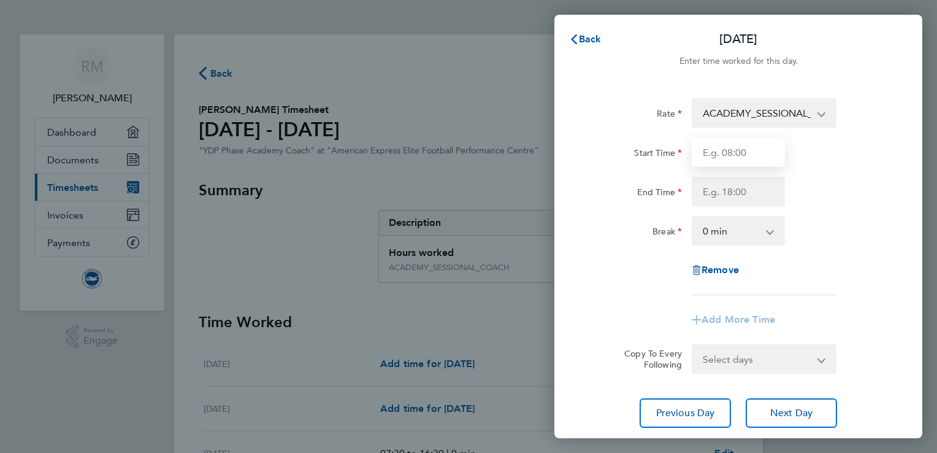
click at [743, 143] on input "Start Time" at bounding box center [738, 151] width 93 height 29
type input "16:30"
click at [749, 207] on div "Rate ACADEMY_SESSIONAL_COACH - 15.84 ADMIN_HOURS - 12.00 Start Time 16:30 End T…" at bounding box center [738, 196] width 299 height 197
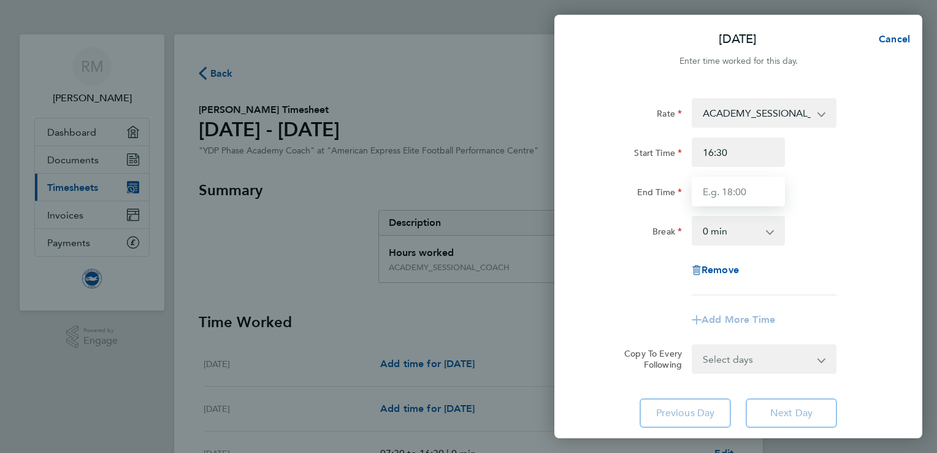
click at [744, 195] on input "End Time" at bounding box center [738, 191] width 93 height 29
type input "18:00"
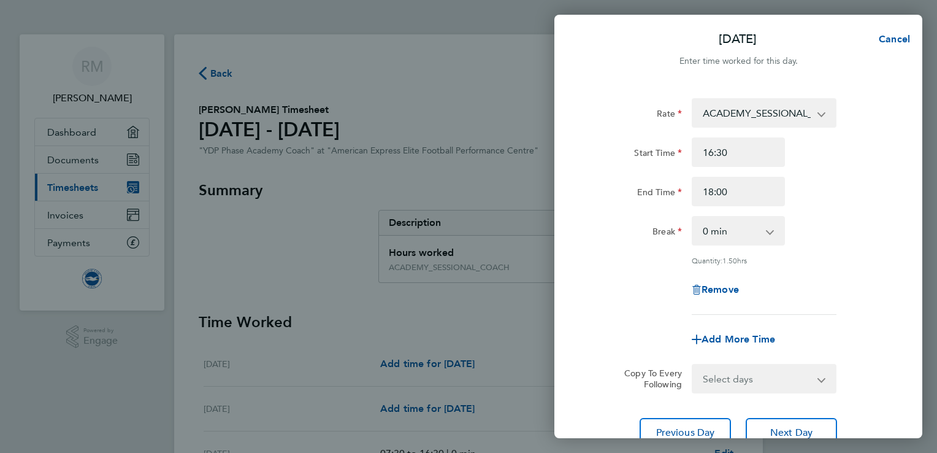
click at [846, 250] on div "Rate ACADEMY_SESSIONAL_COACH - 15.84 ADMIN_HOURS - 12.00 Start Time 16:30 End T…" at bounding box center [738, 206] width 299 height 216
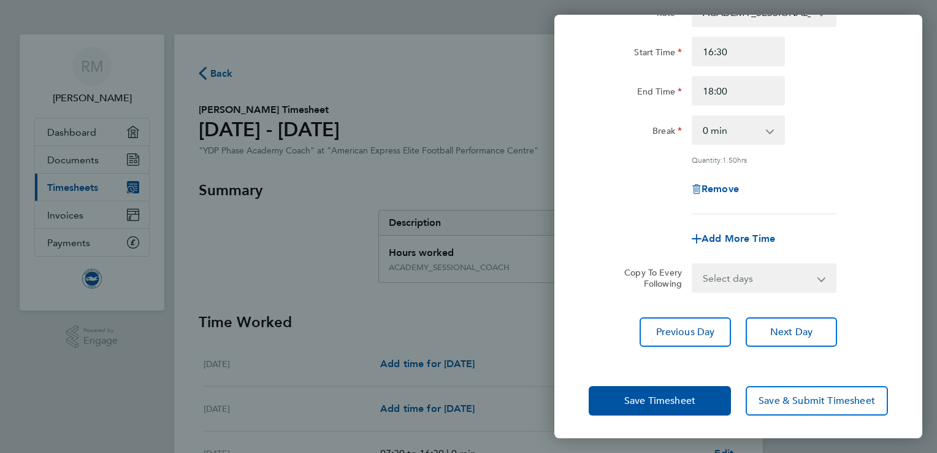
scroll to position [100, 0]
click at [662, 395] on span "Save Timesheet" at bounding box center [659, 401] width 71 height 12
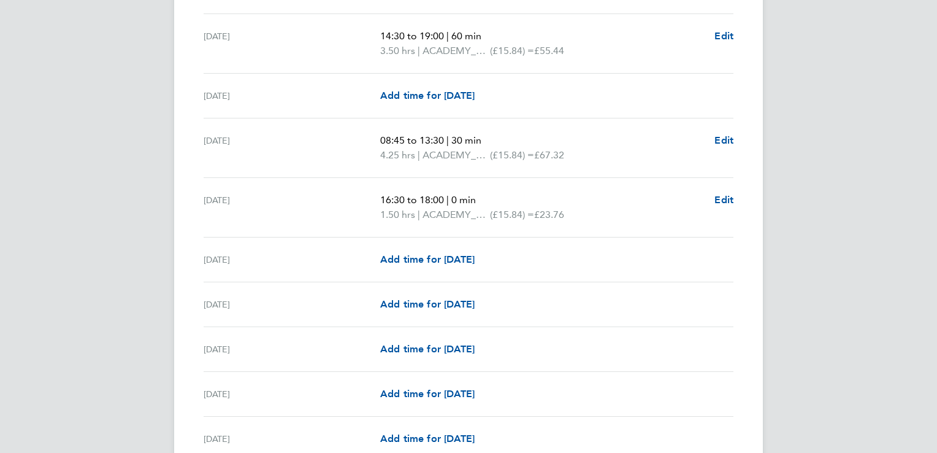
scroll to position [908, 0]
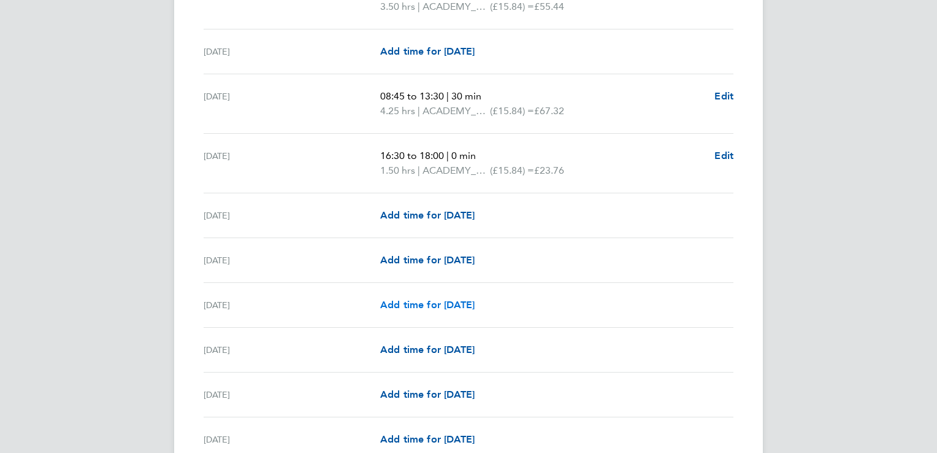
click at [429, 300] on span "Add time for [DATE]" at bounding box center [427, 305] width 94 height 12
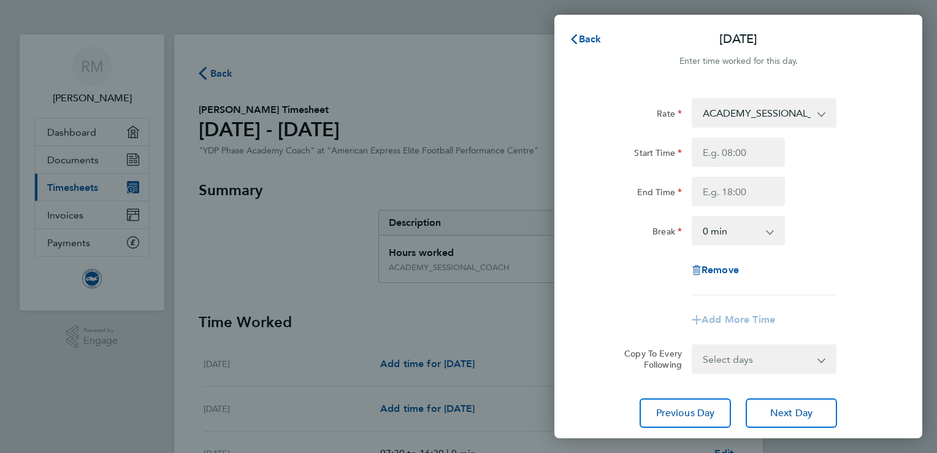
click at [732, 170] on div "Start Time End Time" at bounding box center [738, 171] width 309 height 69
click at [732, 157] on input "Start Time" at bounding box center [738, 151] width 93 height 29
type input "10:00"
click at [740, 191] on input "End Time" at bounding box center [738, 191] width 93 height 29
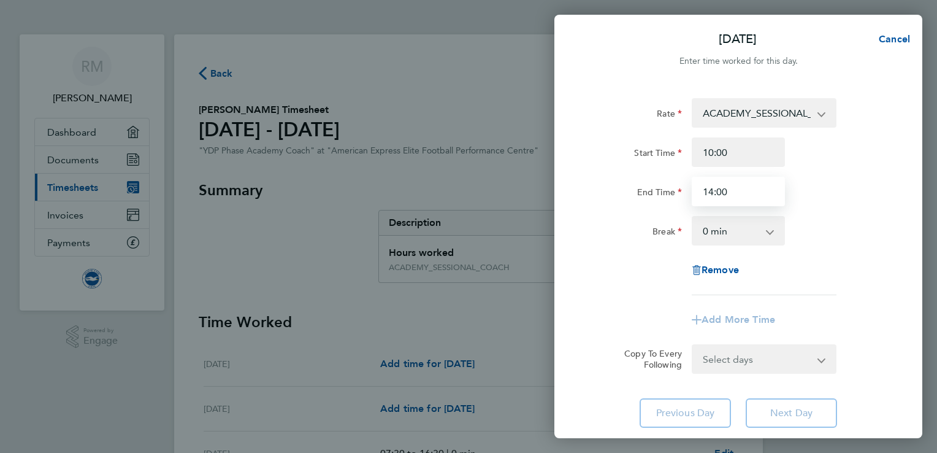
type input "14:00"
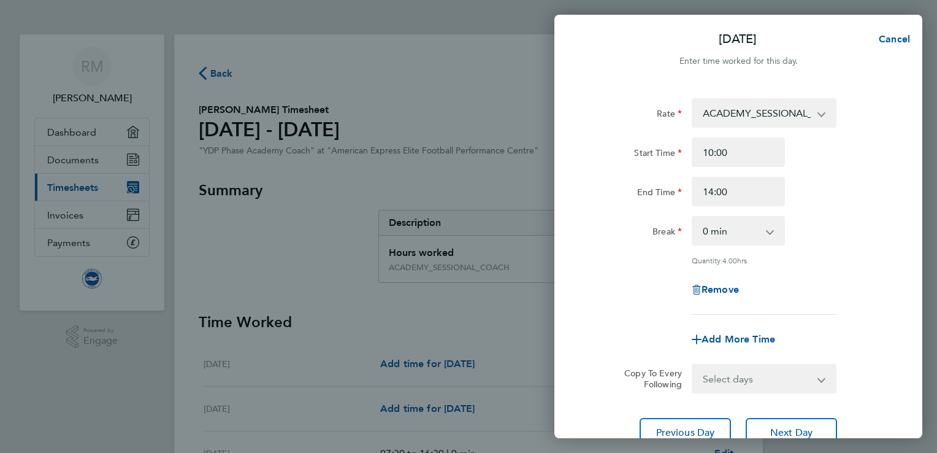
click at [859, 257] on div "Rate ACADEMY_SESSIONAL_COACH - 15.84 ADMIN_HOURS - 12.00 Start Time 10:00 End T…" at bounding box center [738, 206] width 299 height 216
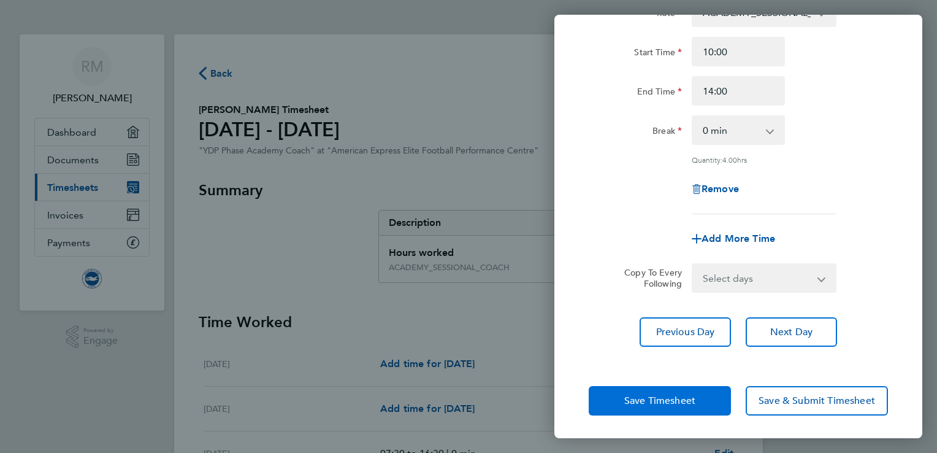
click at [654, 392] on button "Save Timesheet" at bounding box center [660, 400] width 142 height 29
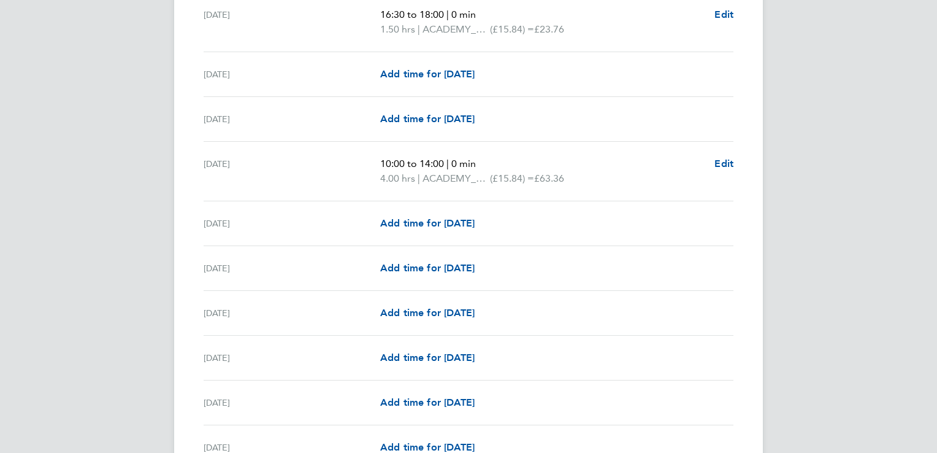
scroll to position [1058, 0]
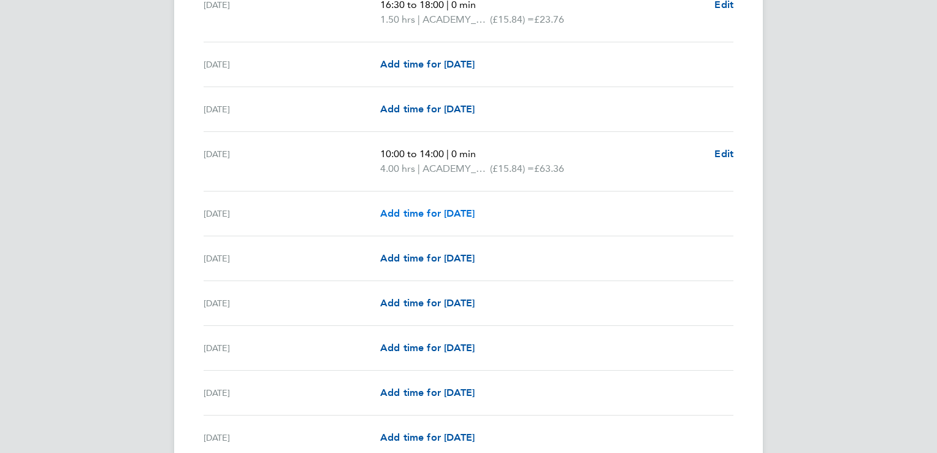
click at [415, 212] on span "Add time for [DATE]" at bounding box center [427, 213] width 94 height 12
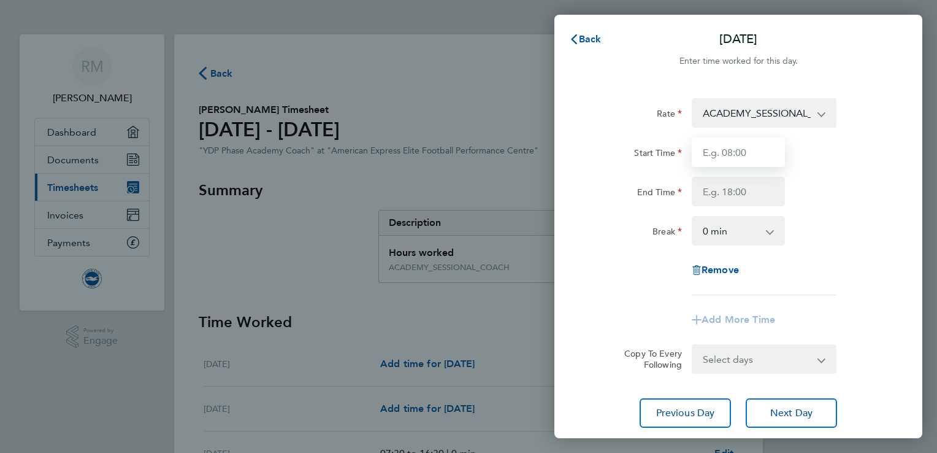
click at [749, 163] on input "Start Time" at bounding box center [738, 151] width 93 height 29
type input "16:00"
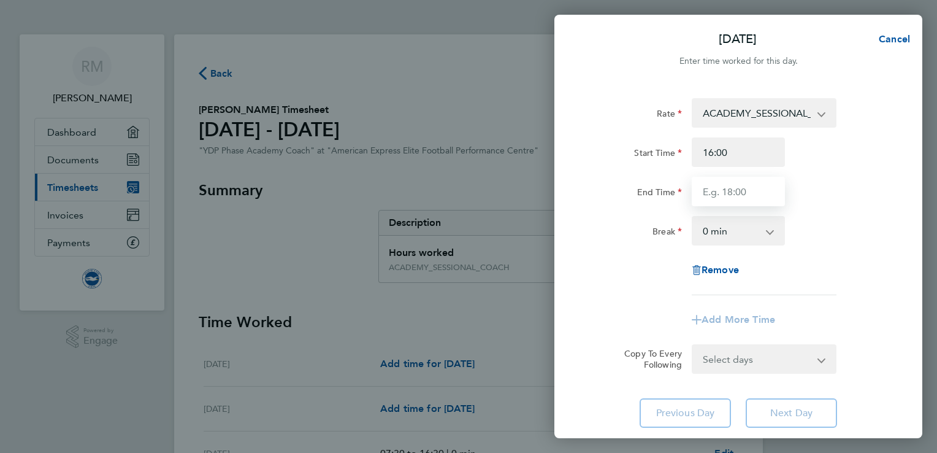
click at [756, 189] on input "End Time" at bounding box center [738, 191] width 93 height 29
type input "19:00"
click at [890, 234] on div "Break 0 min 15 min 30 min 45 min 60 min 75 min 90 min" at bounding box center [738, 230] width 309 height 29
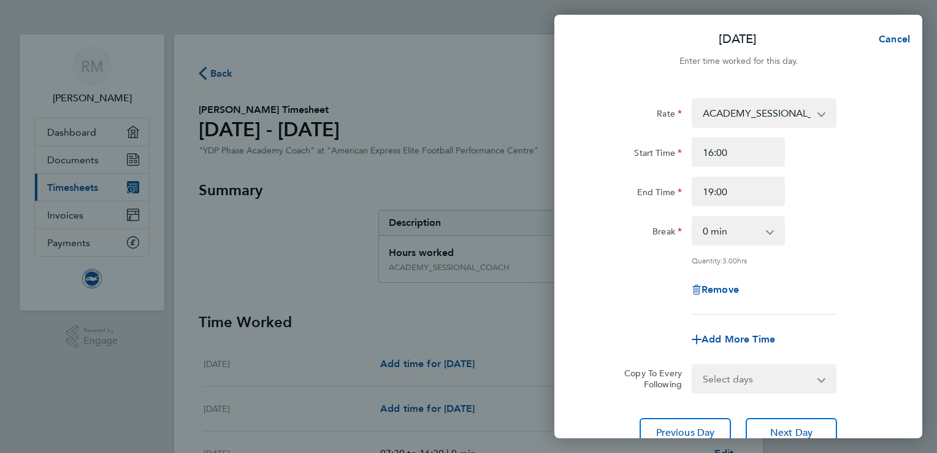
scroll to position [101, 0]
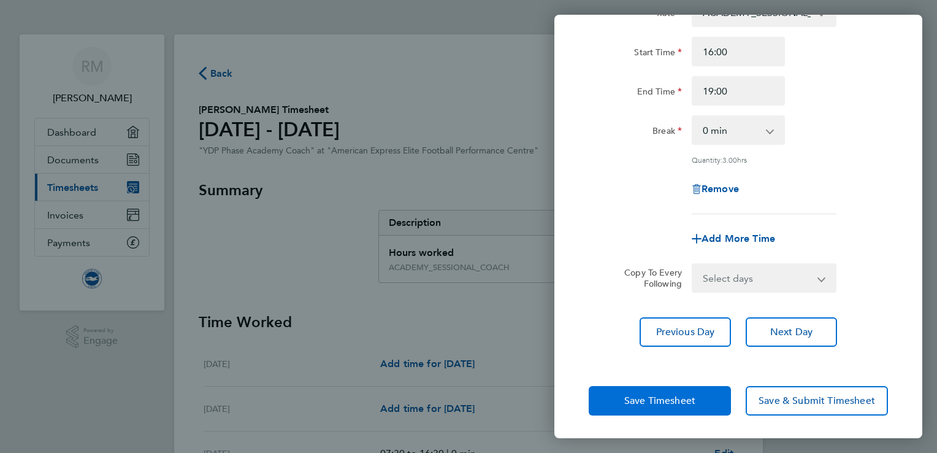
click at [679, 394] on span "Save Timesheet" at bounding box center [659, 400] width 71 height 12
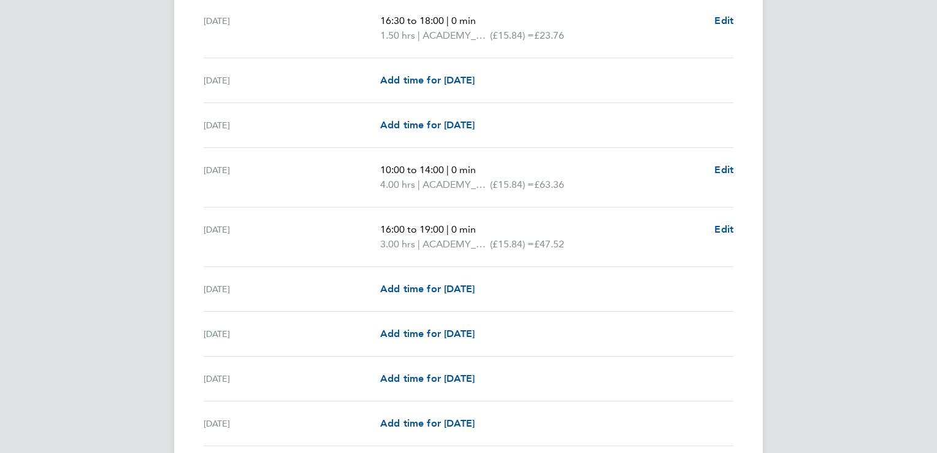
scroll to position [1143, 0]
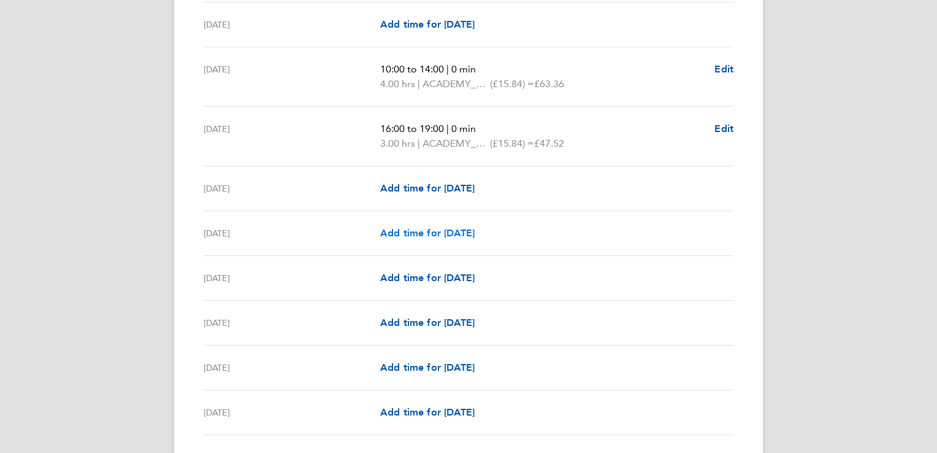
click at [423, 231] on span "Add time for [DATE]" at bounding box center [427, 233] width 94 height 12
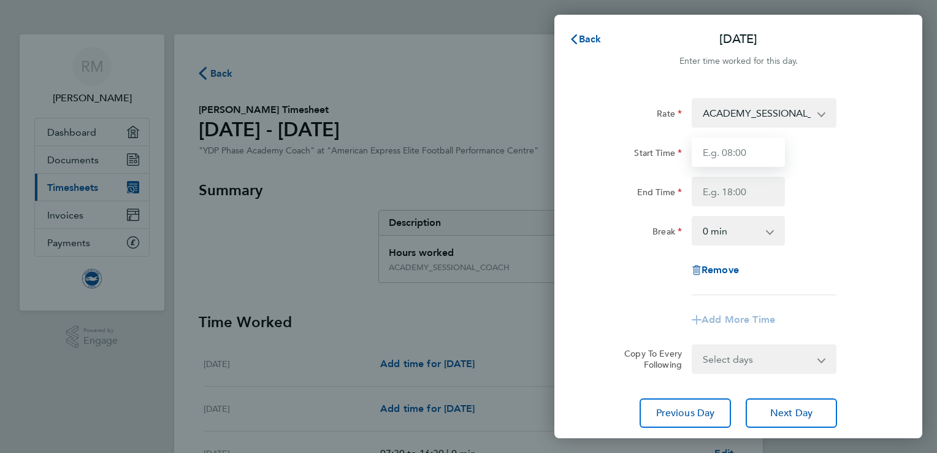
click at [732, 156] on input "Start Time" at bounding box center [738, 151] width 93 height 29
type input "08:15"
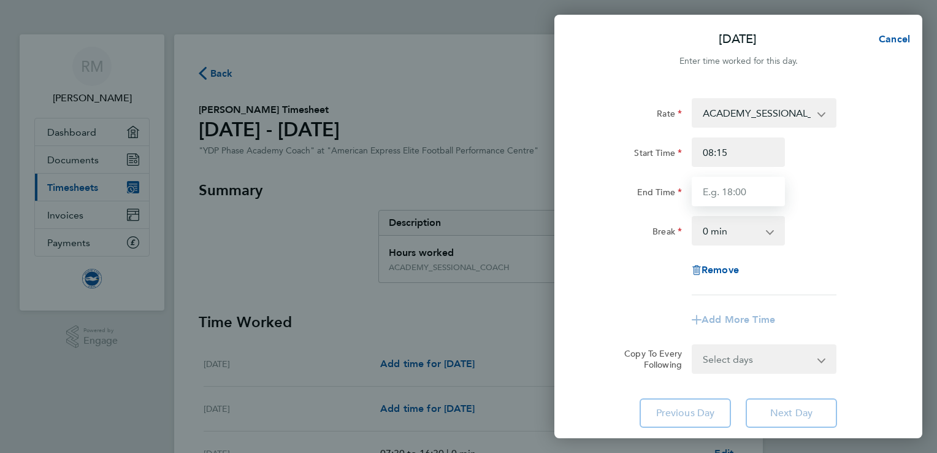
click at [734, 197] on input "End Time" at bounding box center [738, 191] width 93 height 29
type input "16:00"
click at [766, 244] on select "0 min 15 min 30 min 45 min 60 min 75 min 90 min" at bounding box center [731, 230] width 76 height 27
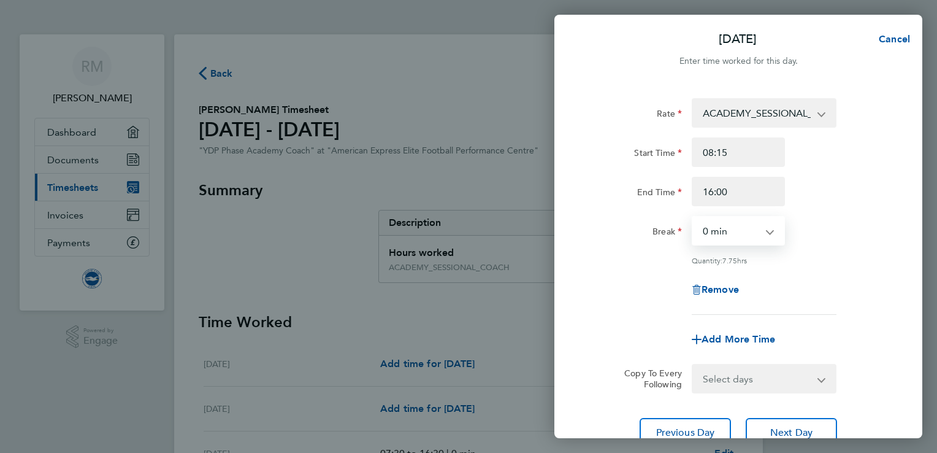
select select "30"
click at [693, 217] on select "0 min 15 min 30 min 45 min 60 min 75 min 90 min" at bounding box center [731, 230] width 76 height 27
click at [903, 251] on div "Rate ACADEMY_SESSIONAL_COACH - 15.84 ADMIN_HOURS - 12.00 Start Time 08:15 End T…" at bounding box center [738, 272] width 368 height 378
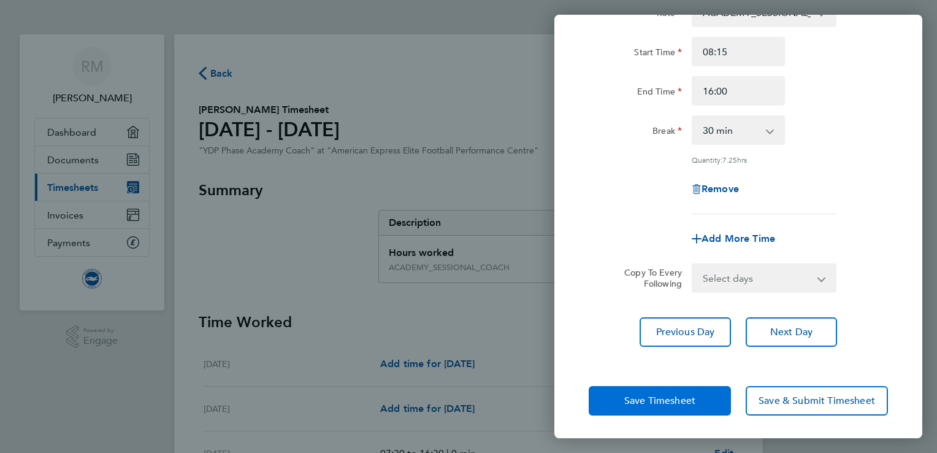
click at [676, 400] on span "Save Timesheet" at bounding box center [659, 400] width 71 height 12
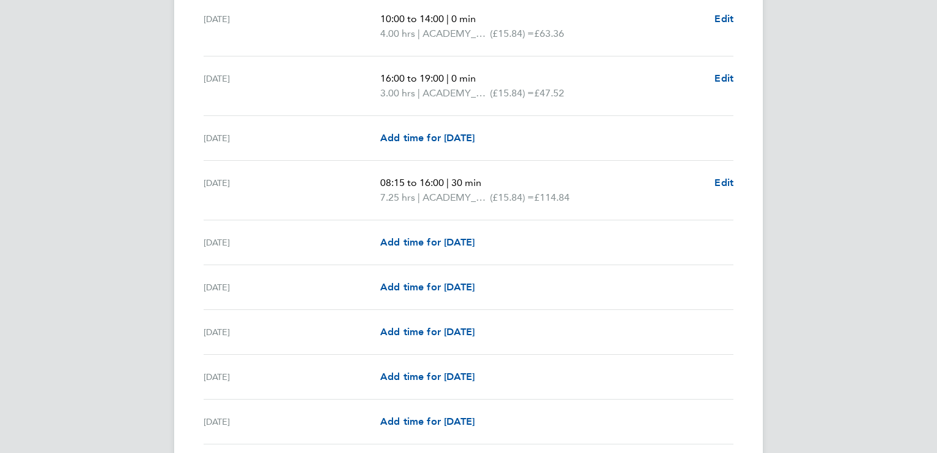
scroll to position [1196, 0]
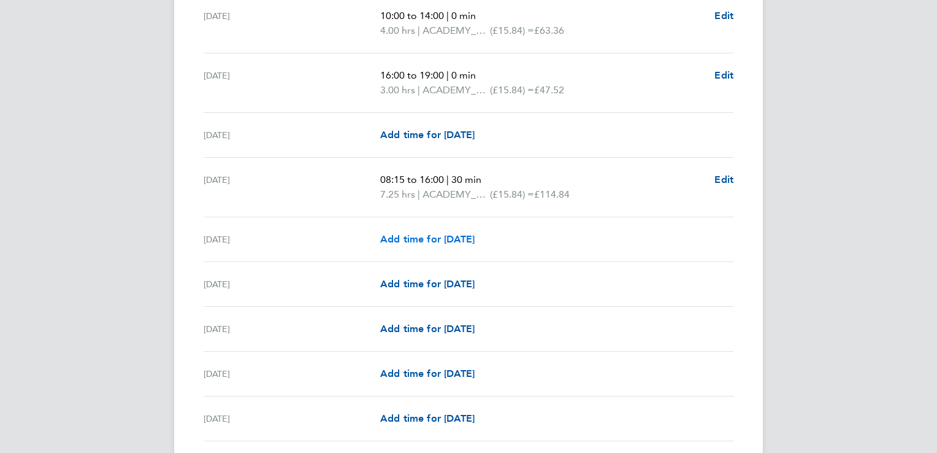
click at [407, 234] on span "Add time for [DATE]" at bounding box center [427, 239] width 94 height 12
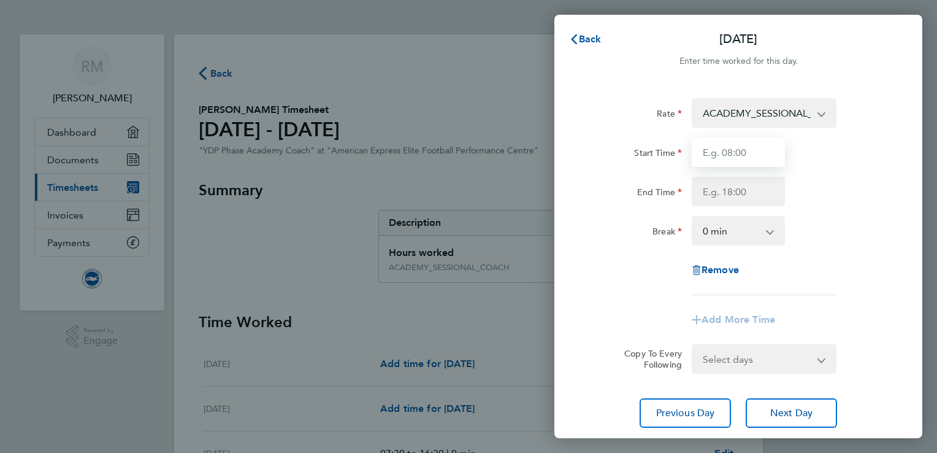
click at [746, 146] on input "Start Time" at bounding box center [738, 151] width 93 height 29
type input "16:30"
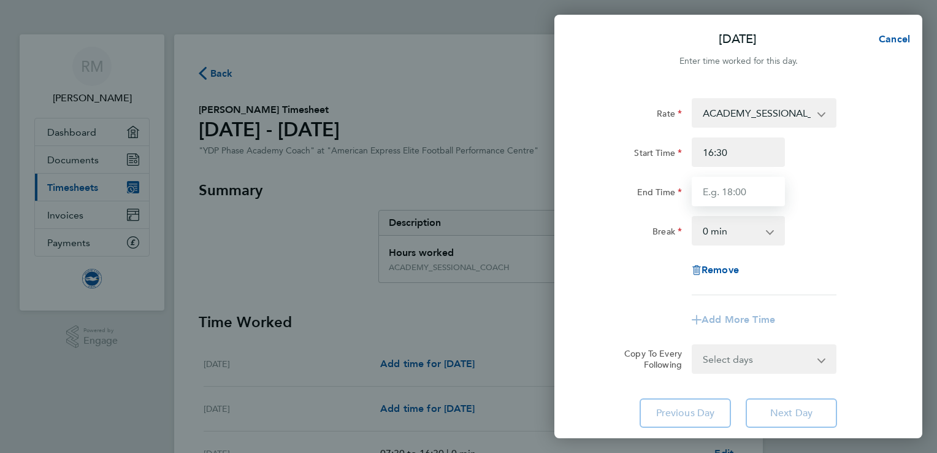
click at [749, 186] on input "End Time" at bounding box center [738, 191] width 93 height 29
type input "18:00"
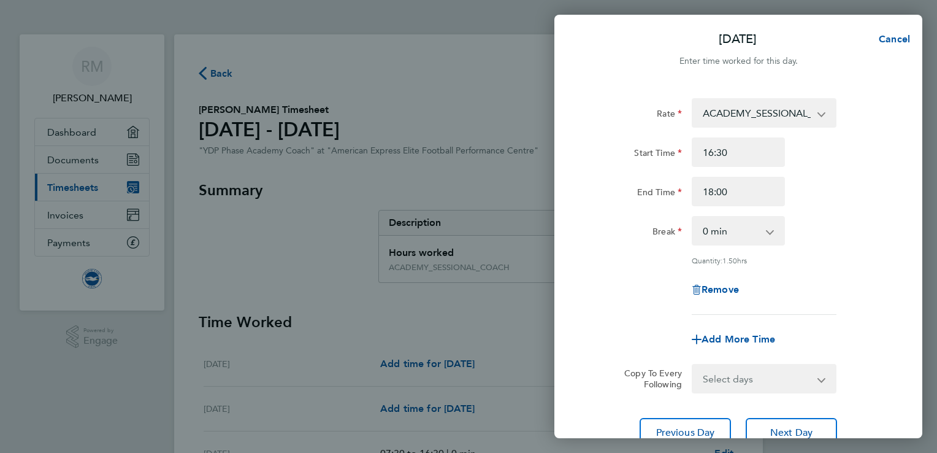
click at [894, 242] on div "Rate ACADEMY_SESSIONAL_COACH - 15.84 ADMIN_HOURS - 12.00 Start Time 16:30 End T…" at bounding box center [738, 272] width 368 height 378
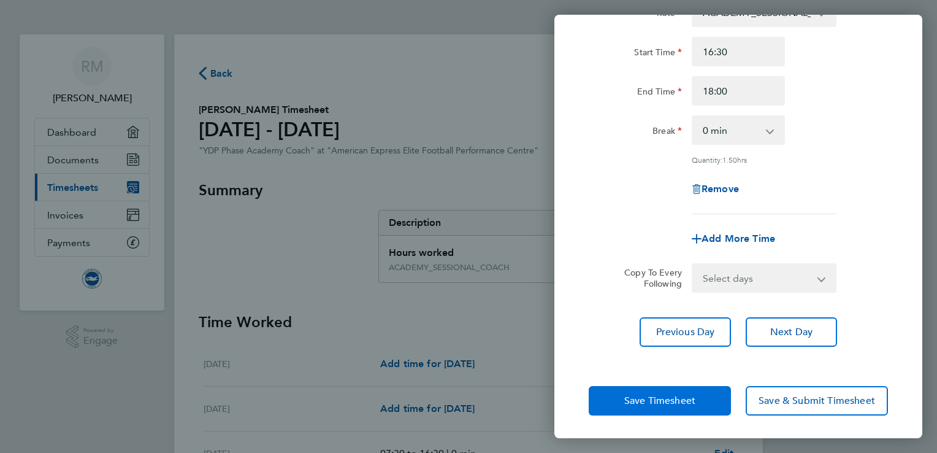
click at [656, 399] on span "Save Timesheet" at bounding box center [659, 400] width 71 height 12
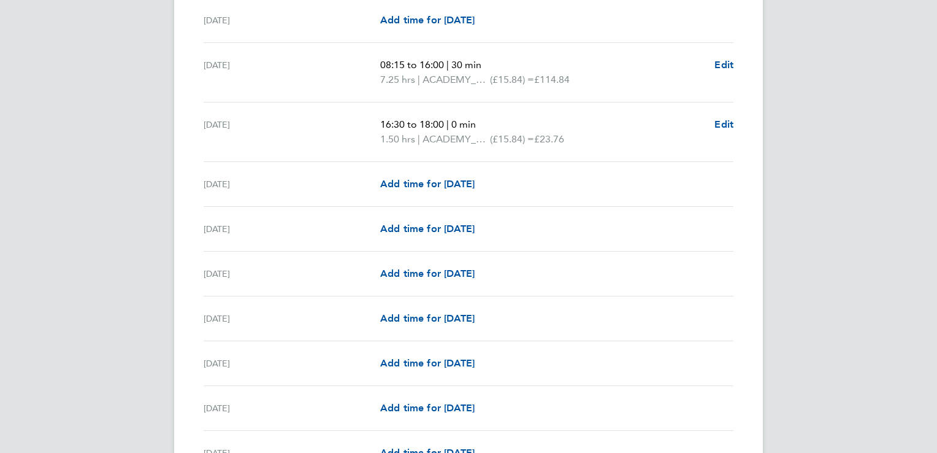
scroll to position [1310, 0]
click at [427, 269] on span "Add time for [DATE]" at bounding box center [427, 275] width 94 height 12
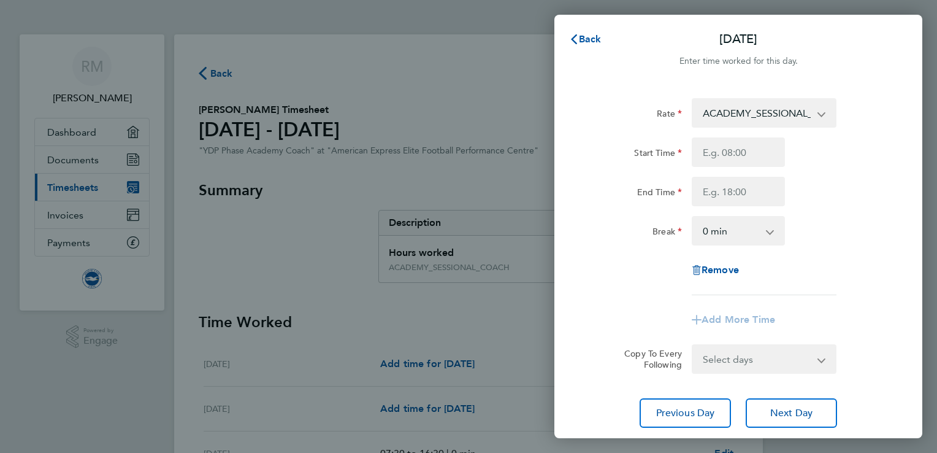
click at [741, 173] on div "Start Time End Time" at bounding box center [738, 171] width 309 height 69
click at [741, 164] on input "Start Time" at bounding box center [738, 151] width 93 height 29
type input "08:15"
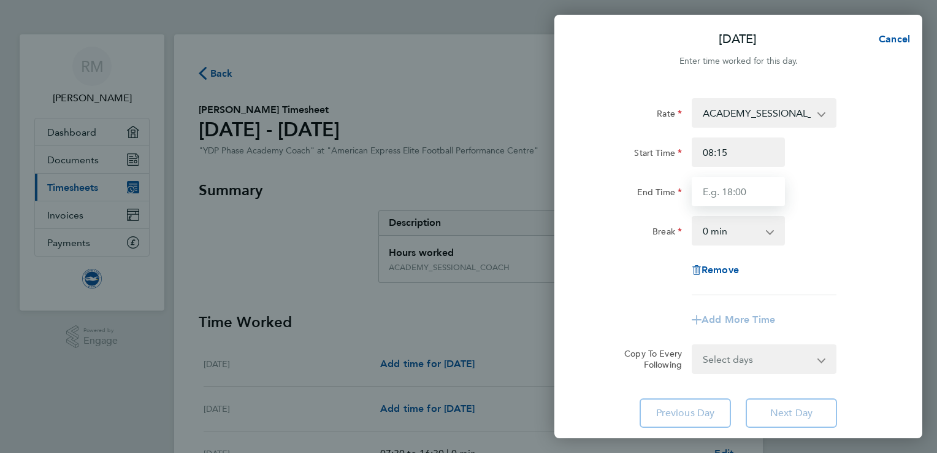
click at [746, 185] on input "End Time" at bounding box center [738, 191] width 93 height 29
type input "15:15"
click at [856, 234] on div "Break 0 min 15 min 30 min 45 min 60 min 75 min 90 min" at bounding box center [738, 230] width 309 height 29
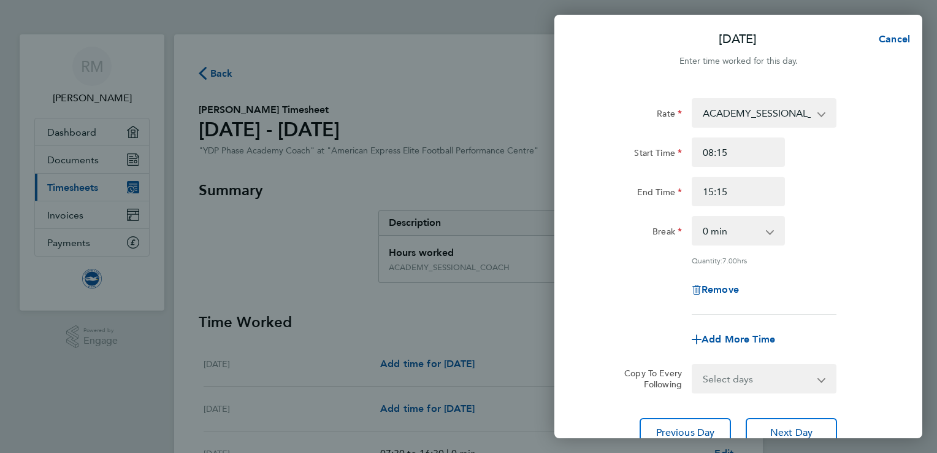
scroll to position [101, 0]
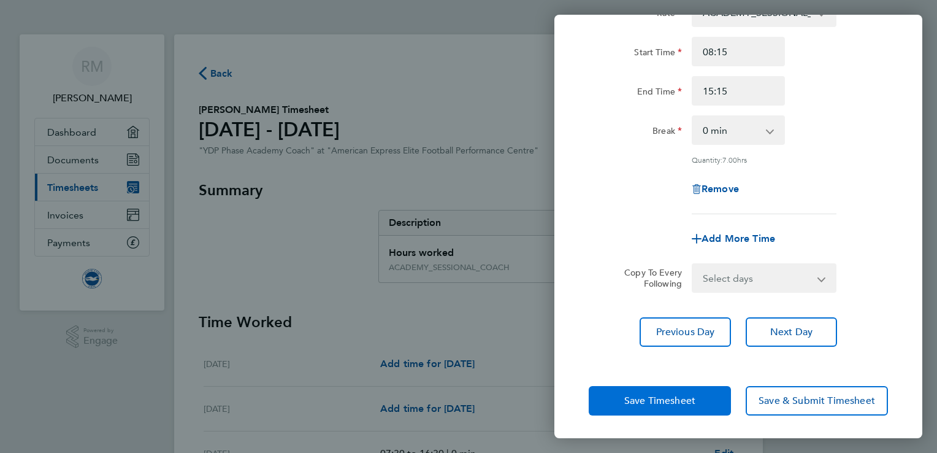
click at [654, 401] on span "Save Timesheet" at bounding box center [659, 400] width 71 height 12
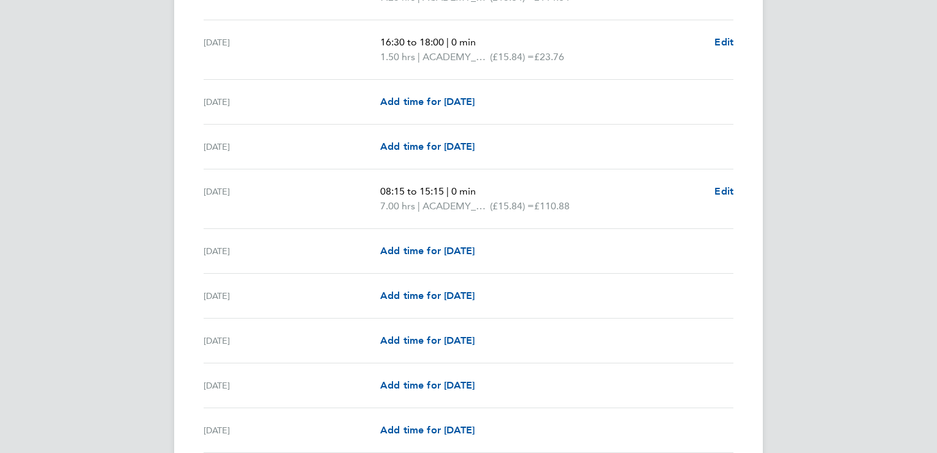
scroll to position [1479, 0]
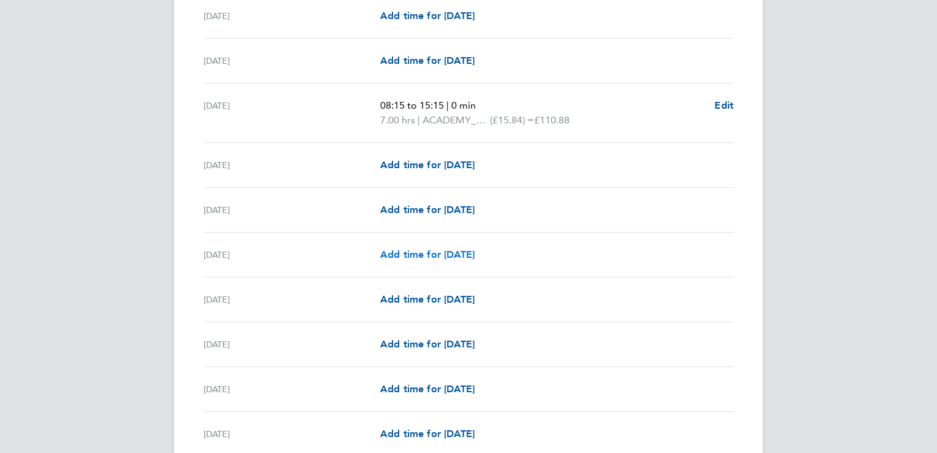
click at [431, 254] on span "Add time for [DATE]" at bounding box center [427, 254] width 94 height 12
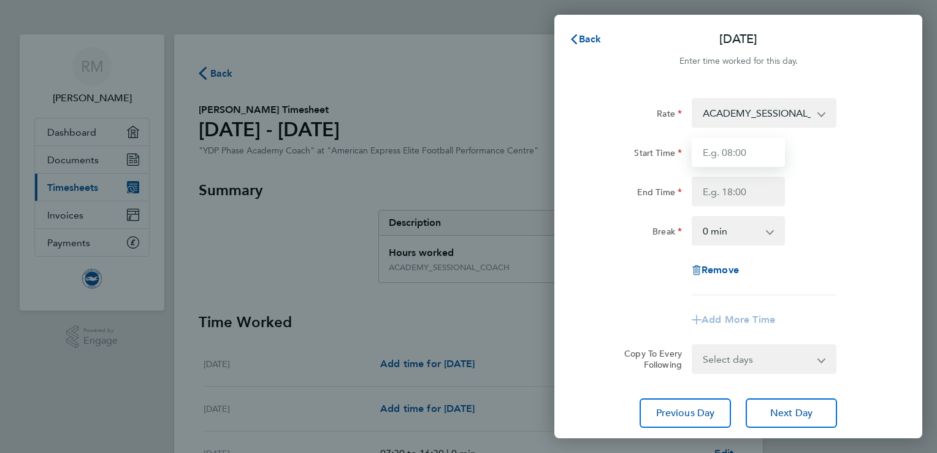
click at [748, 158] on input "Start Time" at bounding box center [738, 151] width 93 height 29
type input "08:45"
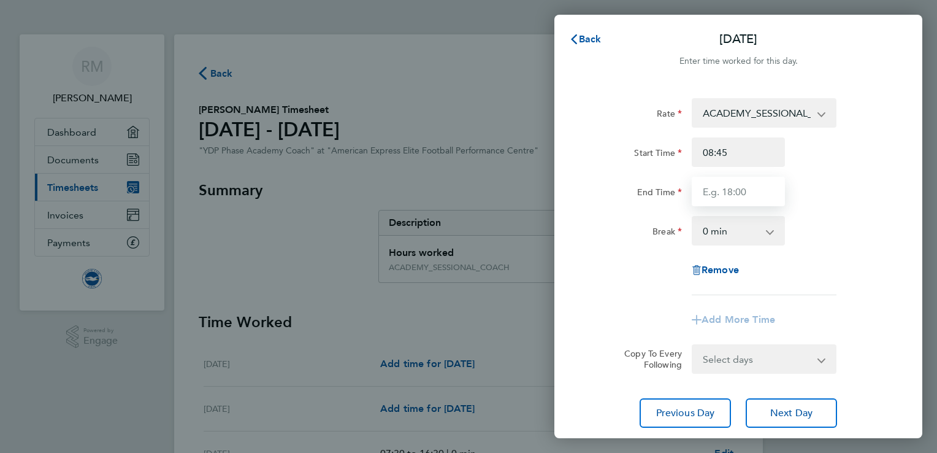
click at [760, 195] on input "End Time" at bounding box center [738, 191] width 93 height 29
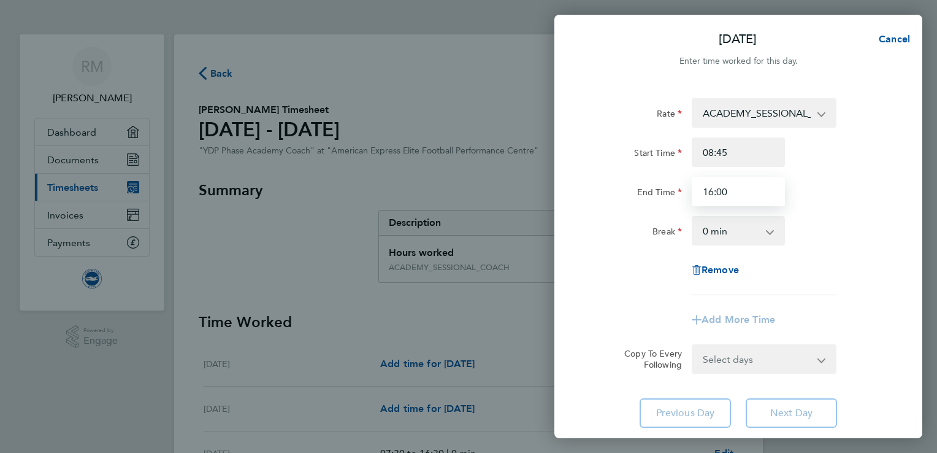
type input "16:00"
click at [767, 228] on select "0 min 15 min 30 min 45 min 60 min 75 min 90 min" at bounding box center [731, 230] width 76 height 27
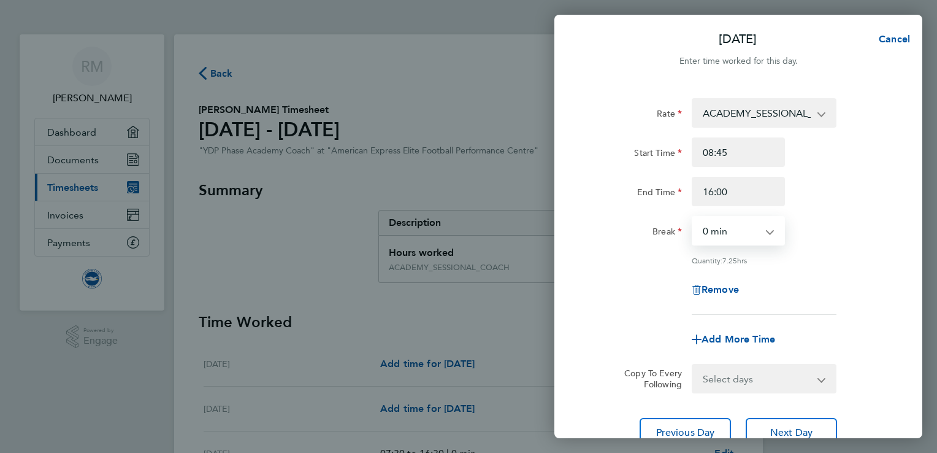
select select "30"
click at [693, 217] on select "0 min 15 min 30 min 45 min 60 min 75 min 90 min" at bounding box center [731, 230] width 76 height 27
click at [872, 249] on div "Rate ACADEMY_SESSIONAL_COACH - 15.84 ADMIN_HOURS - 12.00 Start Time 08:45 End T…" at bounding box center [738, 206] width 299 height 216
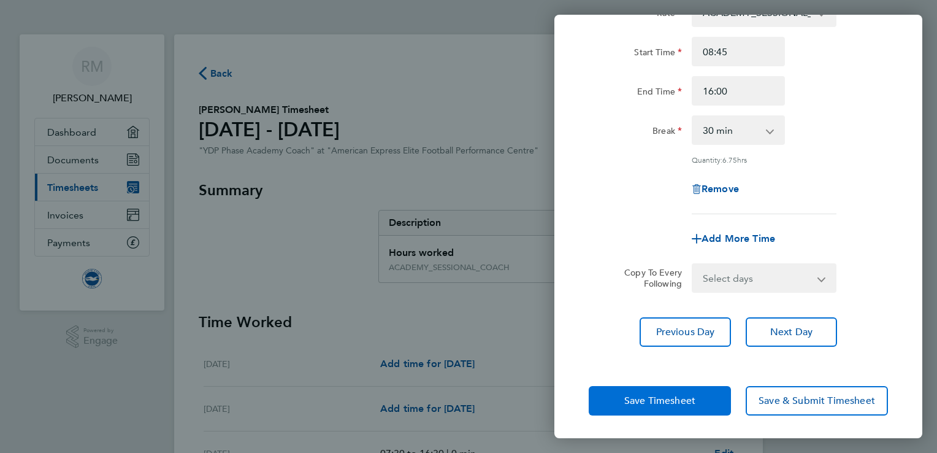
click at [650, 402] on span "Save Timesheet" at bounding box center [659, 400] width 71 height 12
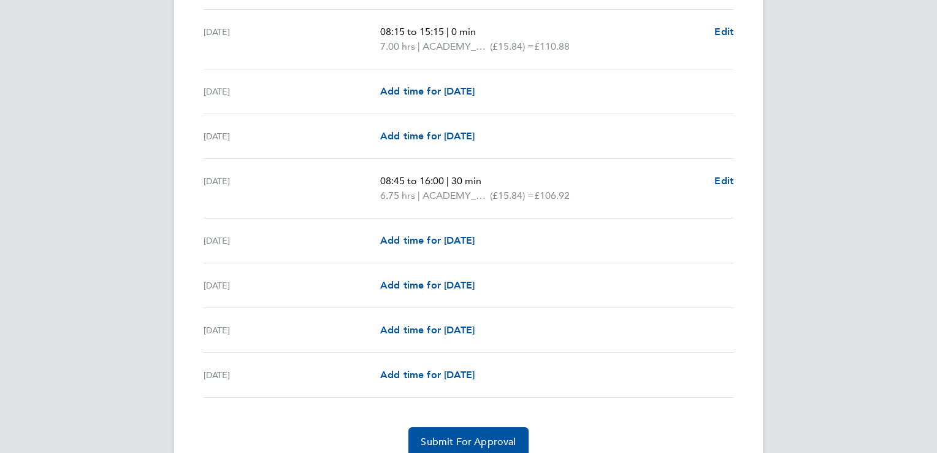
scroll to position [1570, 0]
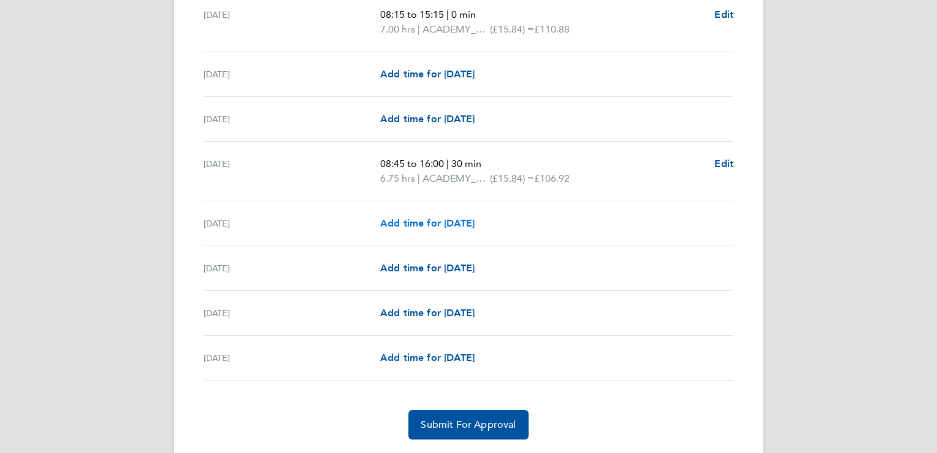
click at [451, 221] on span "Add time for [DATE]" at bounding box center [427, 223] width 94 height 12
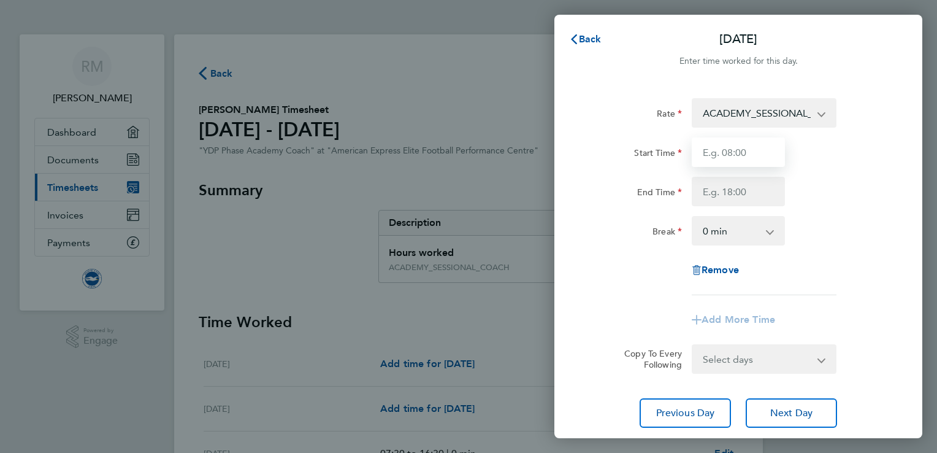
click at [733, 152] on input "Start Time" at bounding box center [738, 151] width 93 height 29
type input "15:30"
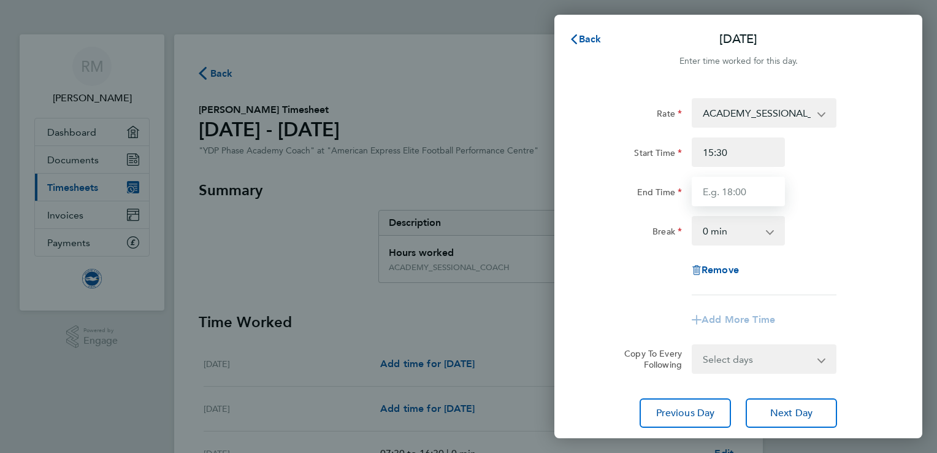
click at [754, 200] on input "End Time" at bounding box center [738, 191] width 93 height 29
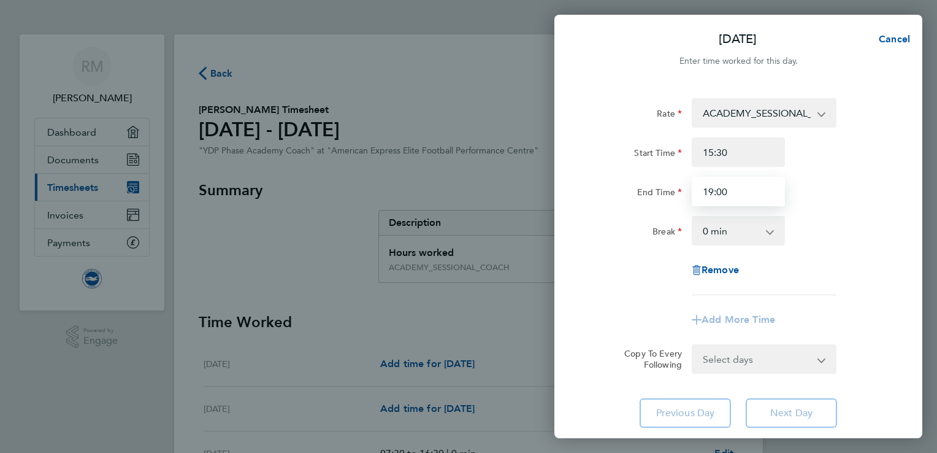
type input "19:00"
click at [860, 226] on div "Break 0 min 15 min 30 min 45 min 60 min 75 min 90 min" at bounding box center [738, 230] width 309 height 29
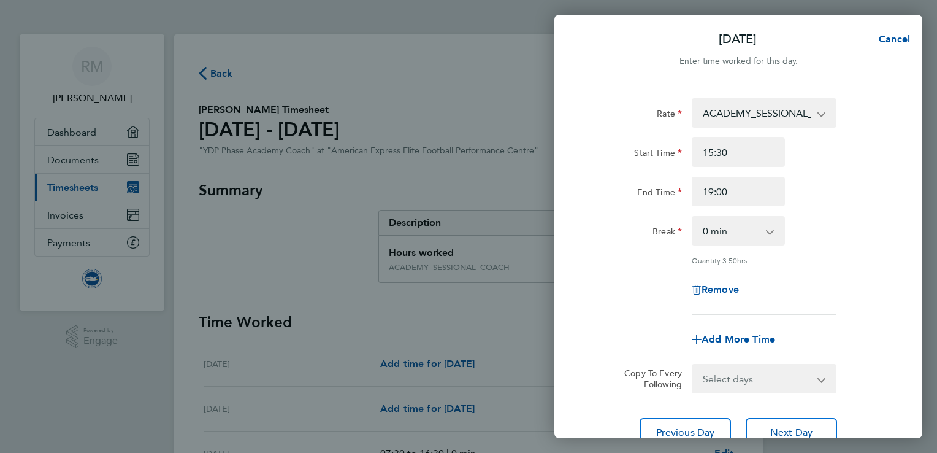
scroll to position [101, 0]
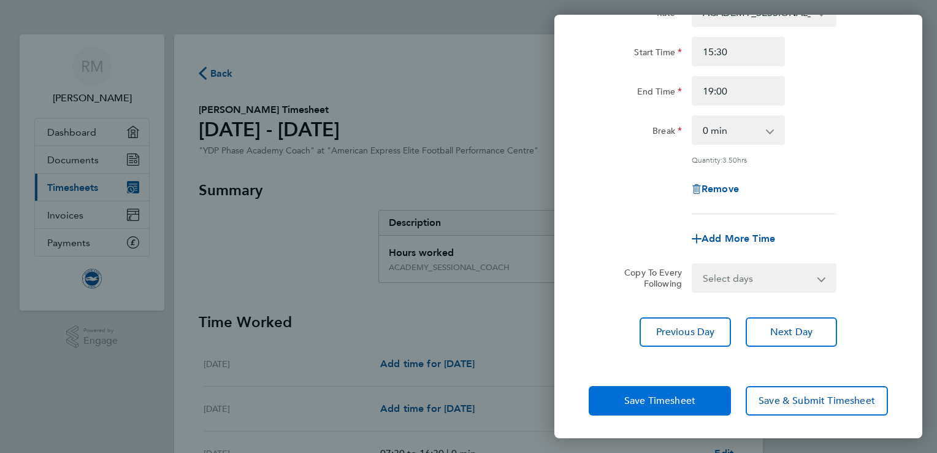
click at [667, 405] on button "Save Timesheet" at bounding box center [660, 400] width 142 height 29
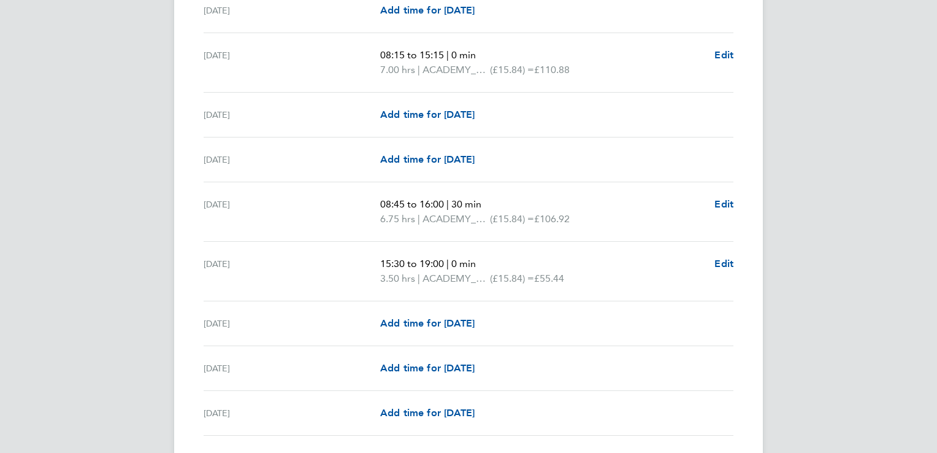
scroll to position [1616, 0]
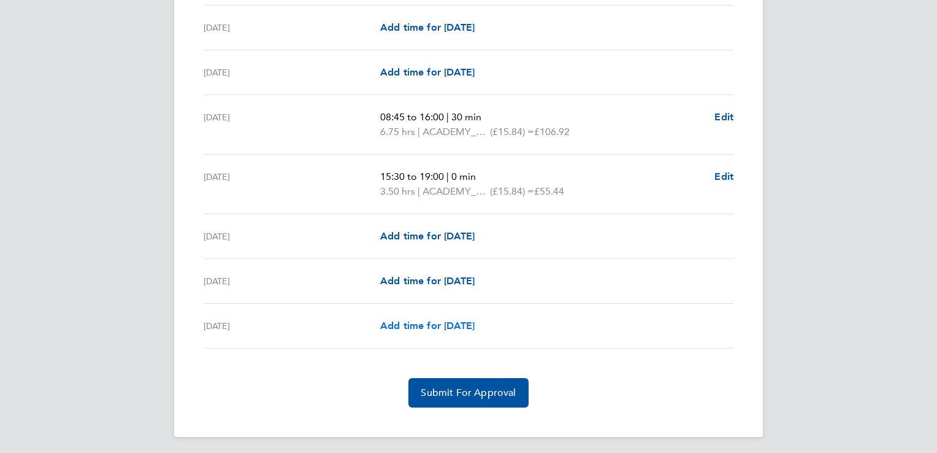
click at [424, 323] on span "Add time for [DATE]" at bounding box center [427, 325] width 94 height 12
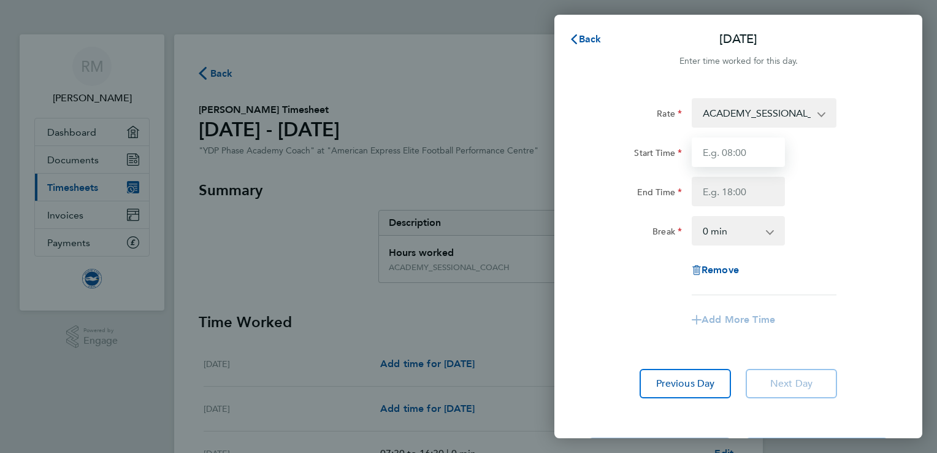
click at [748, 145] on input "Start Time" at bounding box center [738, 151] width 93 height 29
type input "08:15"
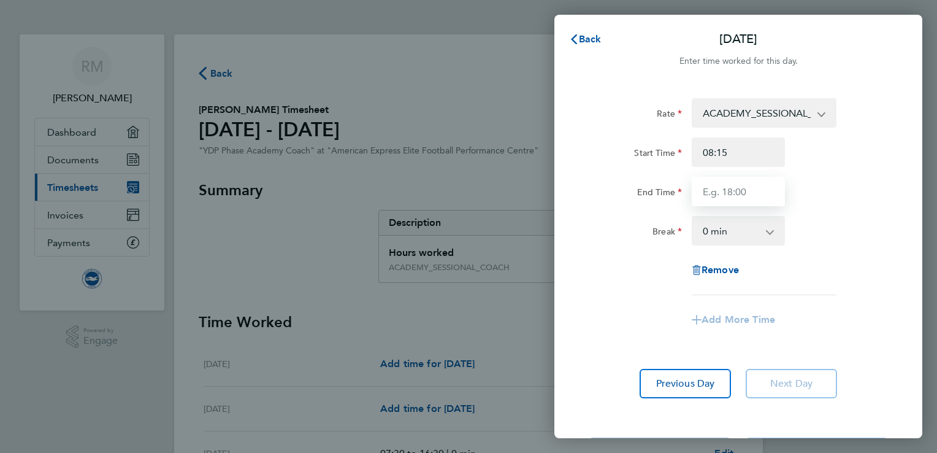
click at [760, 190] on input "End Time" at bounding box center [738, 191] width 93 height 29
type input "14:45"
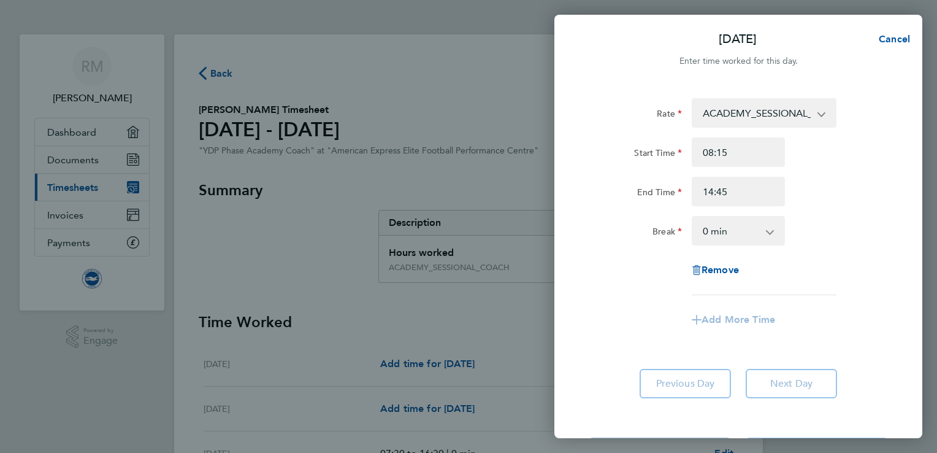
click at [856, 199] on div "End Time 14:45" at bounding box center [738, 191] width 309 height 29
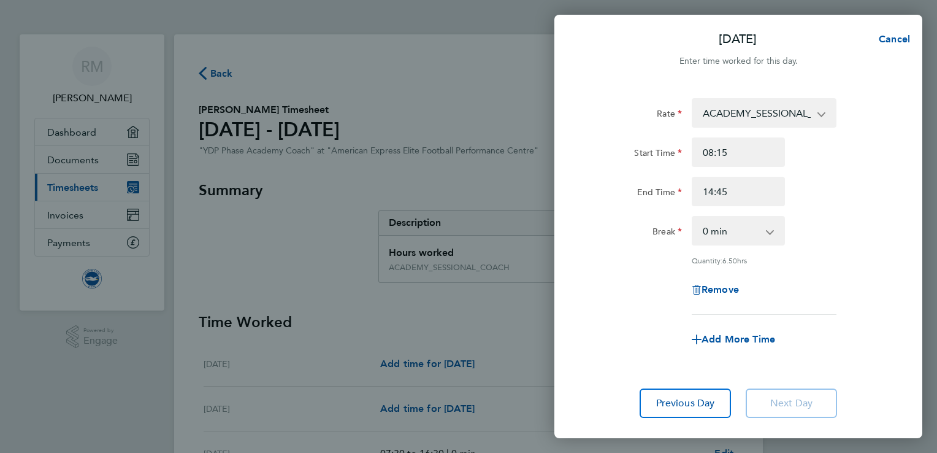
scroll to position [71, 0]
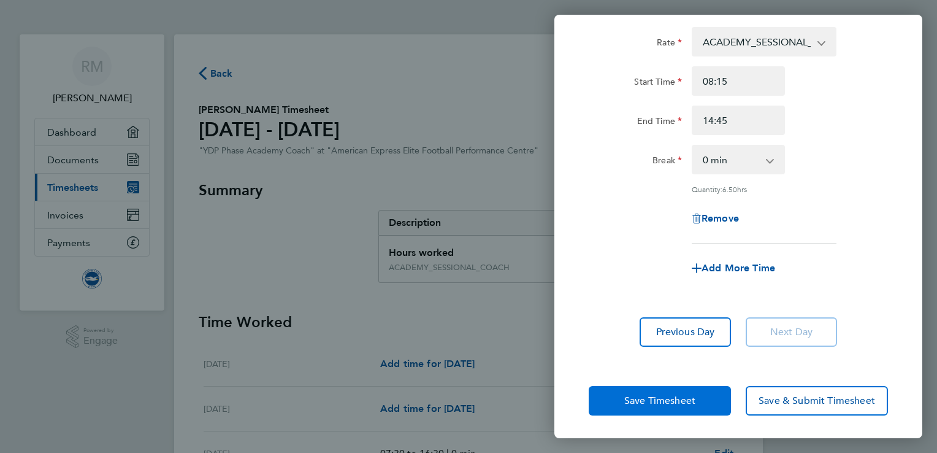
click at [648, 399] on span "Save Timesheet" at bounding box center [659, 400] width 71 height 12
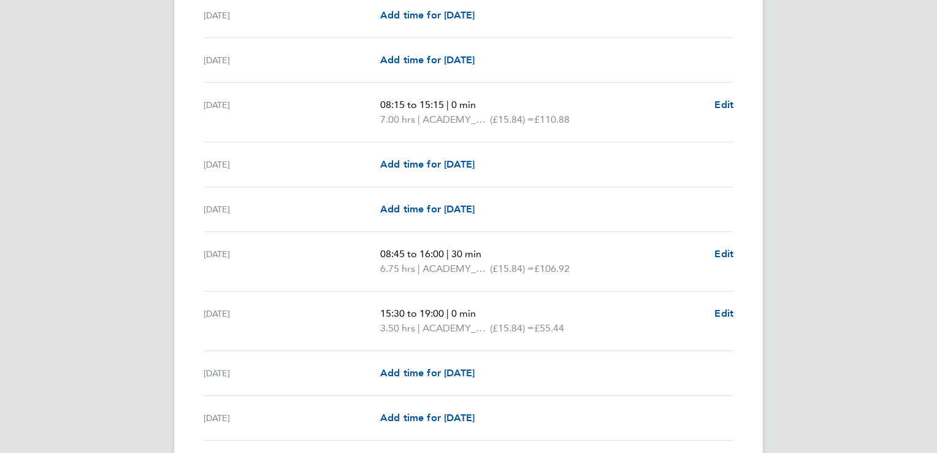
scroll to position [1631, 0]
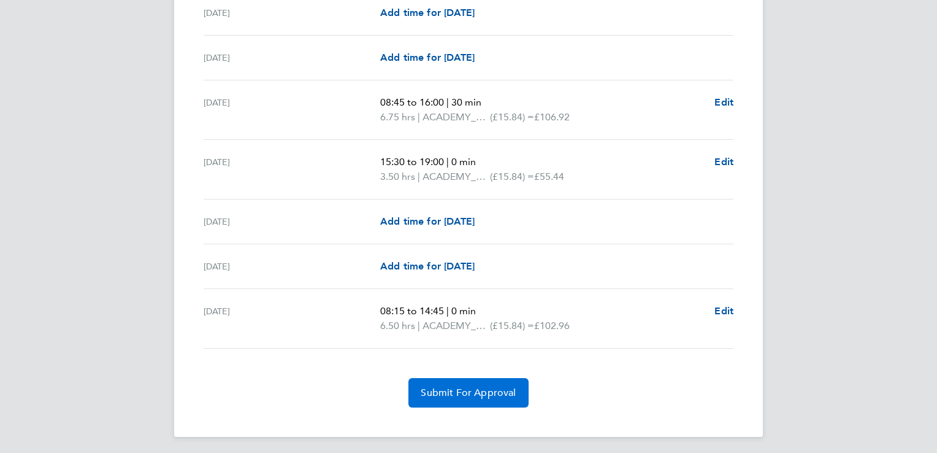
click at [469, 392] on span "Submit For Approval" at bounding box center [468, 392] width 95 height 12
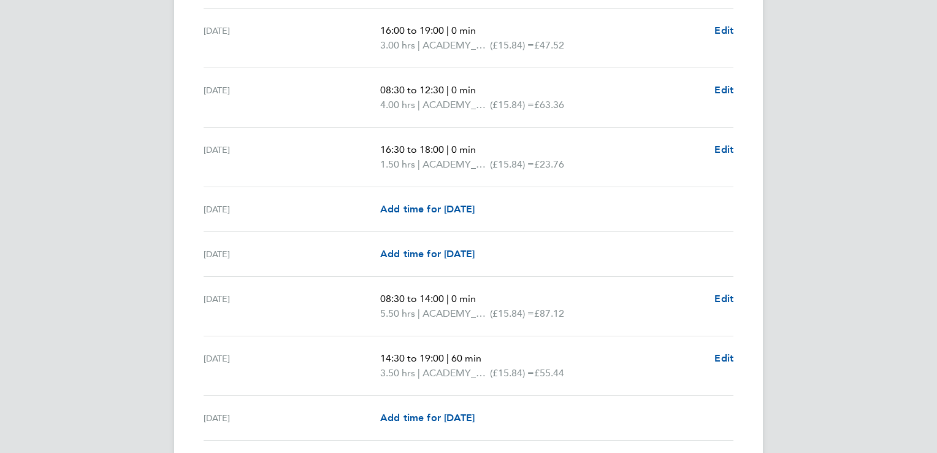
scroll to position [0, 0]
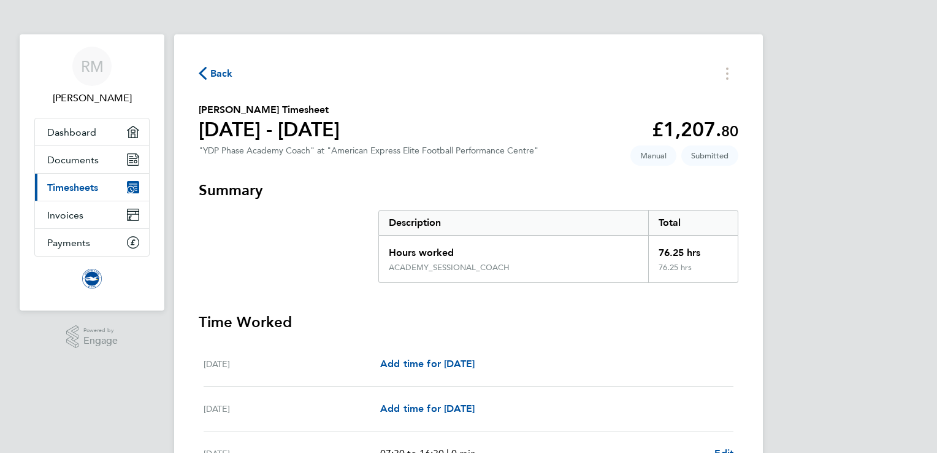
click at [210, 75] on span "Back" at bounding box center [221, 73] width 23 height 15
